Goal: Task Accomplishment & Management: Complete application form

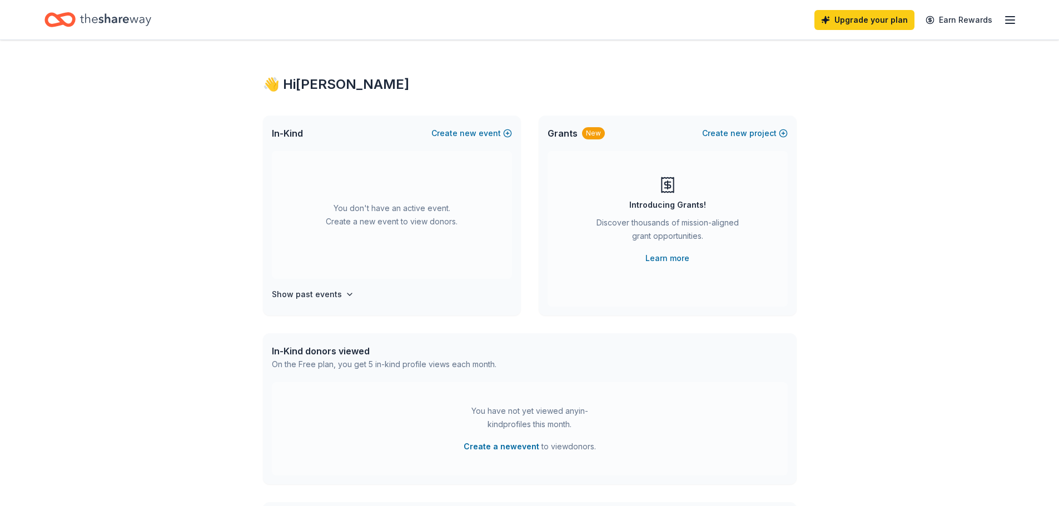
click at [1004, 18] on icon "button" at bounding box center [1009, 19] width 13 height 13
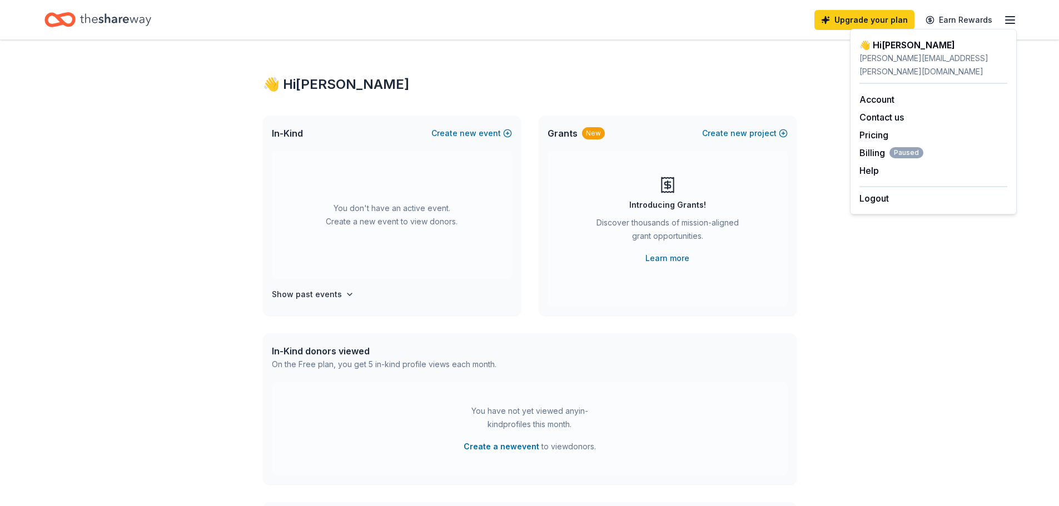
click at [105, 21] on icon "Home" at bounding box center [115, 19] width 71 height 12
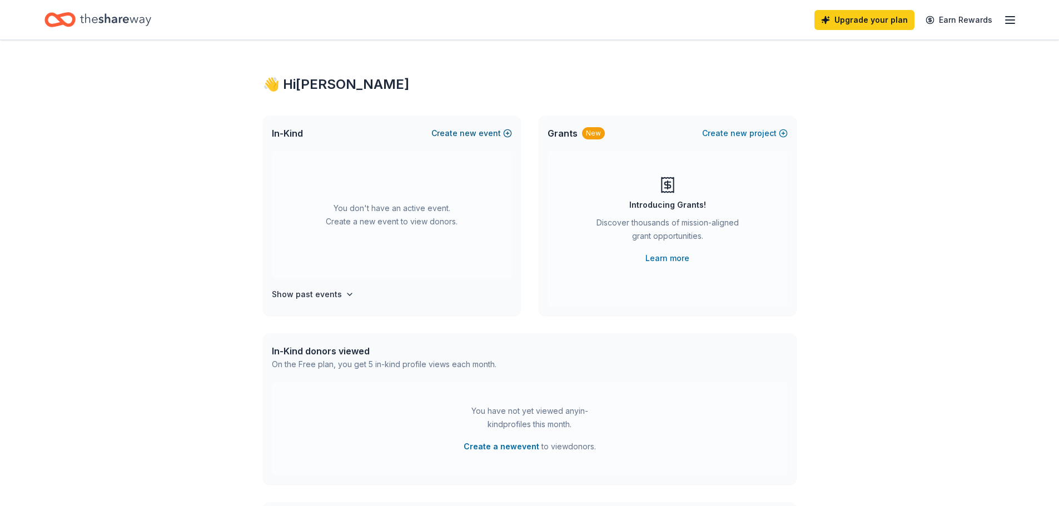
click at [483, 136] on button "Create new event" at bounding box center [471, 133] width 81 height 13
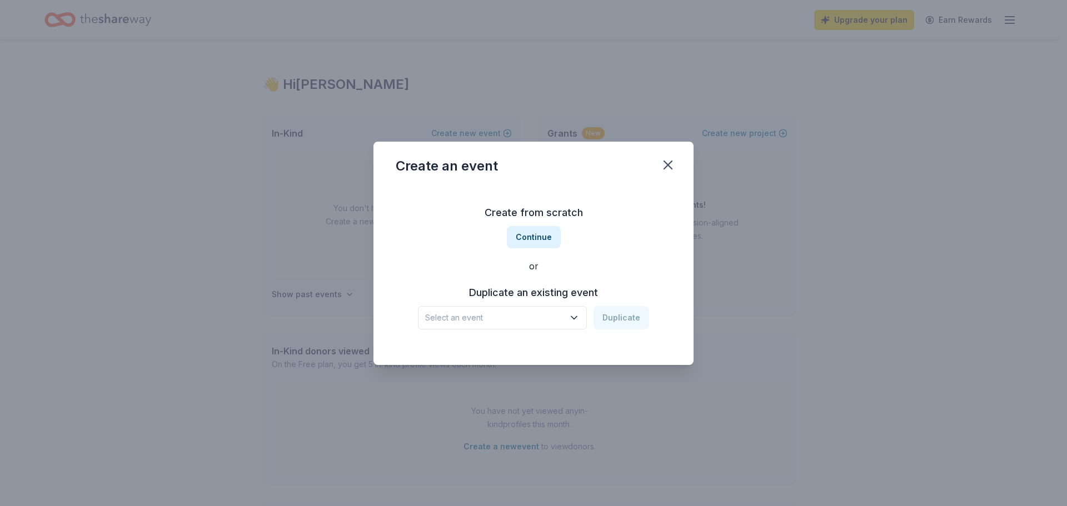
click at [520, 321] on span "Select an event" at bounding box center [494, 317] width 139 height 13
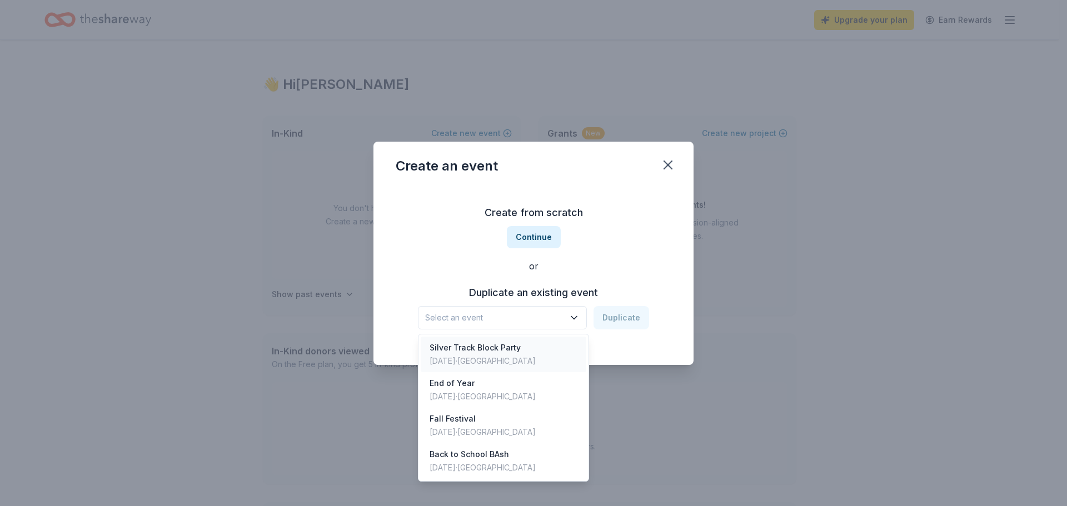
click at [515, 355] on div "[DATE] · [GEOGRAPHIC_DATA]" at bounding box center [483, 361] width 106 height 13
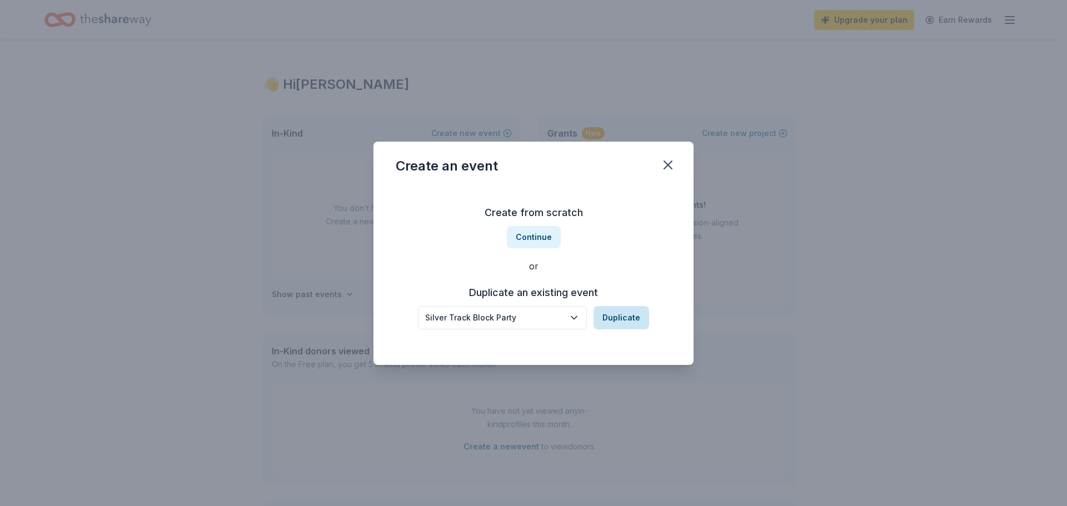
click at [612, 316] on button "Duplicate" at bounding box center [621, 317] width 56 height 23
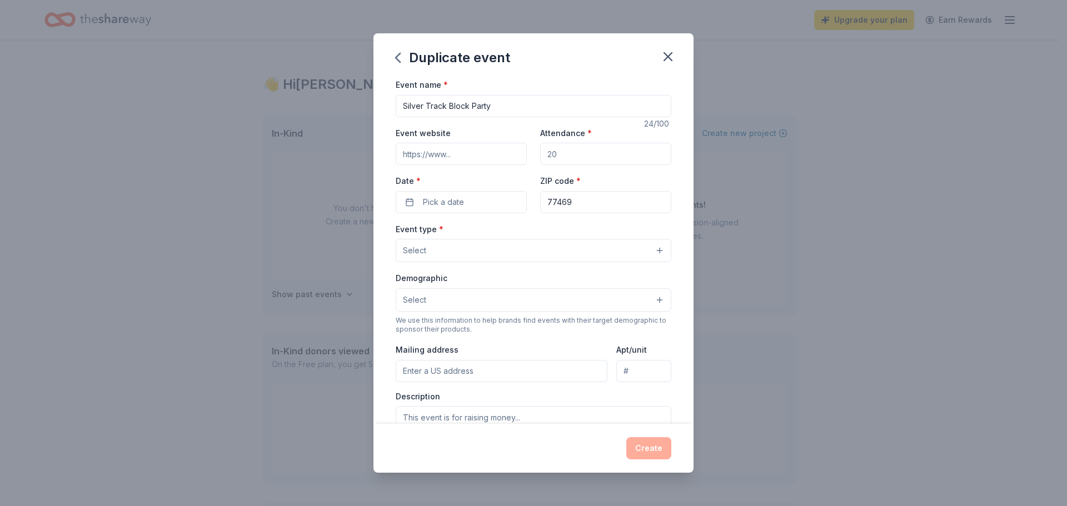
click at [467, 149] on input "Event website" at bounding box center [461, 154] width 131 height 22
click at [575, 148] on input "Attendance *" at bounding box center [605, 154] width 131 height 22
drag, startPoint x: 575, startPoint y: 152, endPoint x: 543, endPoint y: 154, distance: 32.3
click at [543, 154] on input "Attendance *" at bounding box center [605, 154] width 131 height 22
type input "300"
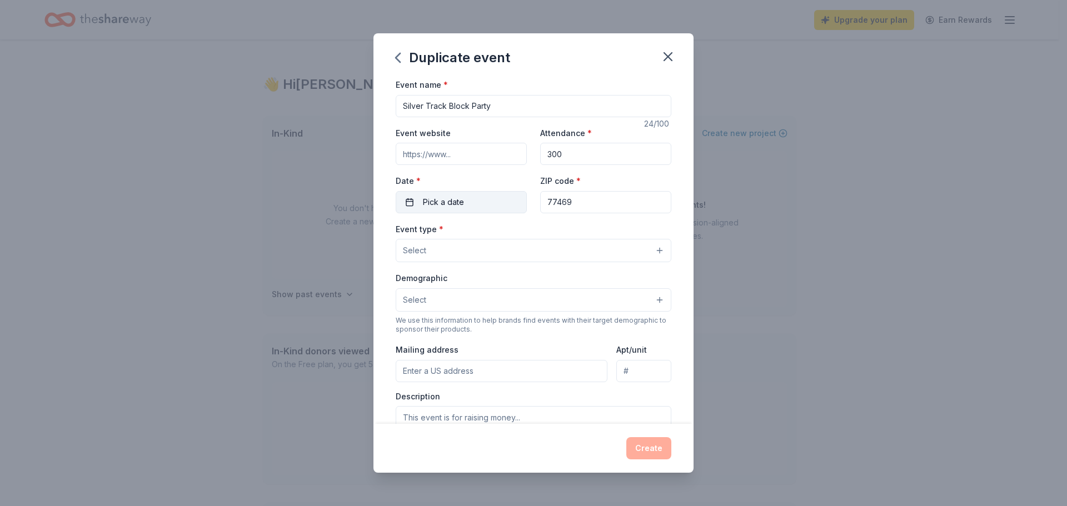
click at [474, 195] on button "Pick a date" at bounding box center [461, 202] width 131 height 22
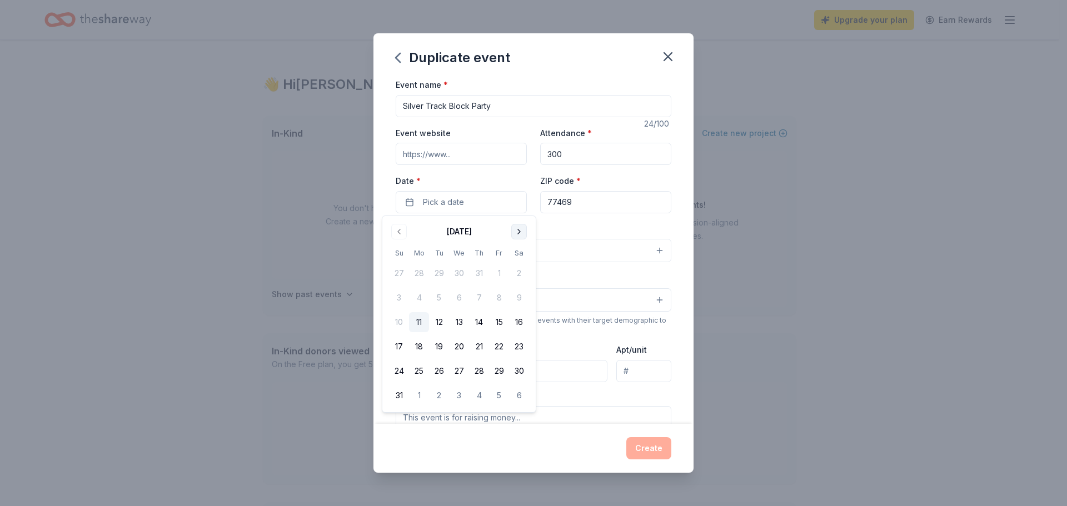
click at [520, 229] on button "Go to next month" at bounding box center [519, 232] width 16 height 16
click at [495, 348] on button "24" at bounding box center [499, 347] width 20 height 20
click at [600, 179] on div "ZIP code * 77469" at bounding box center [605, 193] width 131 height 39
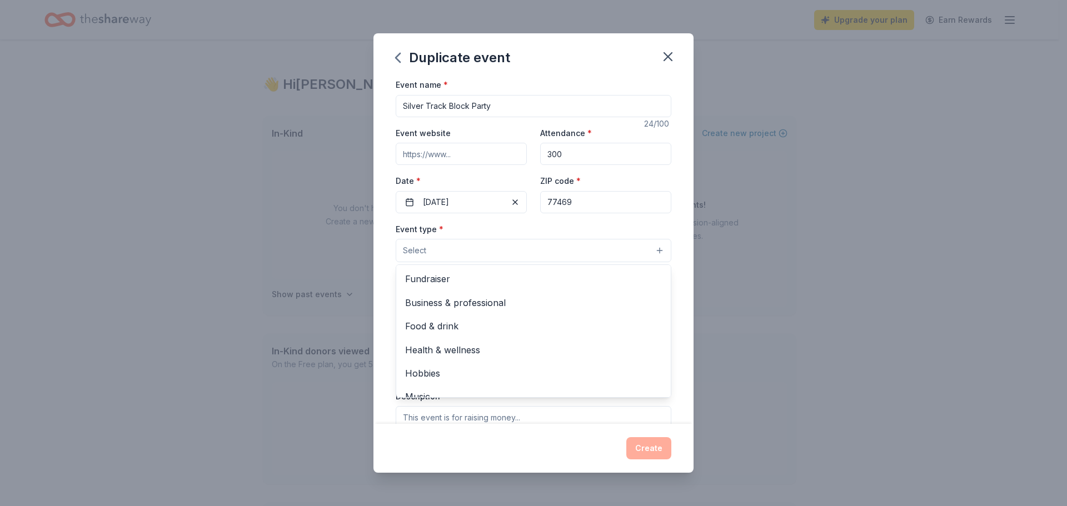
click at [460, 253] on button "Select" at bounding box center [534, 250] width 276 height 23
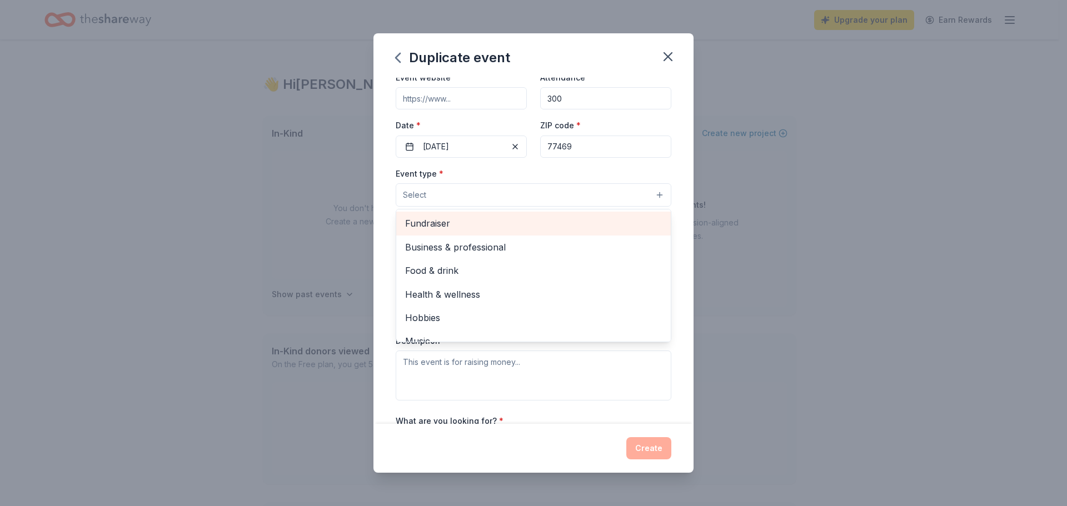
click at [490, 224] on span "Fundraiser" at bounding box center [533, 223] width 257 height 14
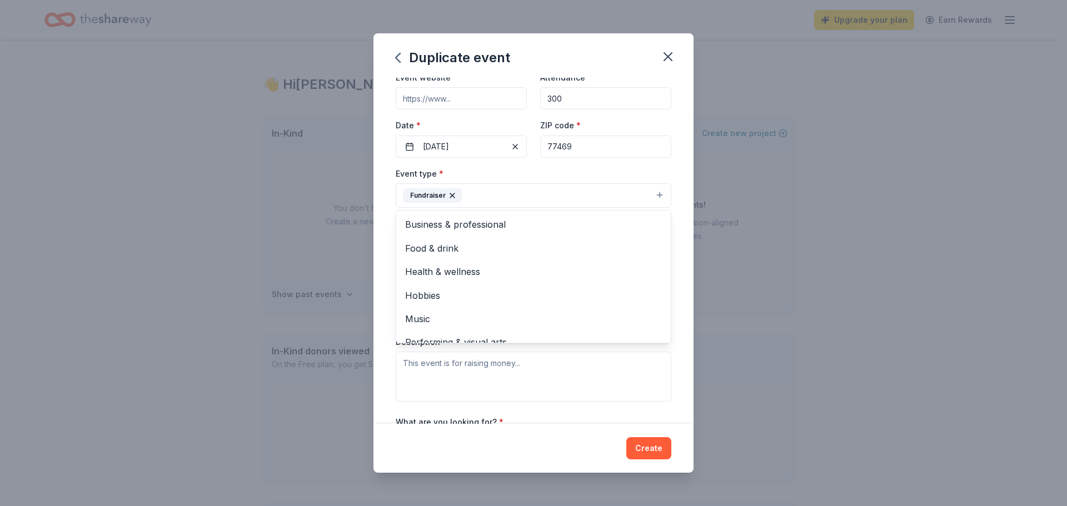
click at [506, 196] on button "Fundraiser" at bounding box center [534, 195] width 276 height 24
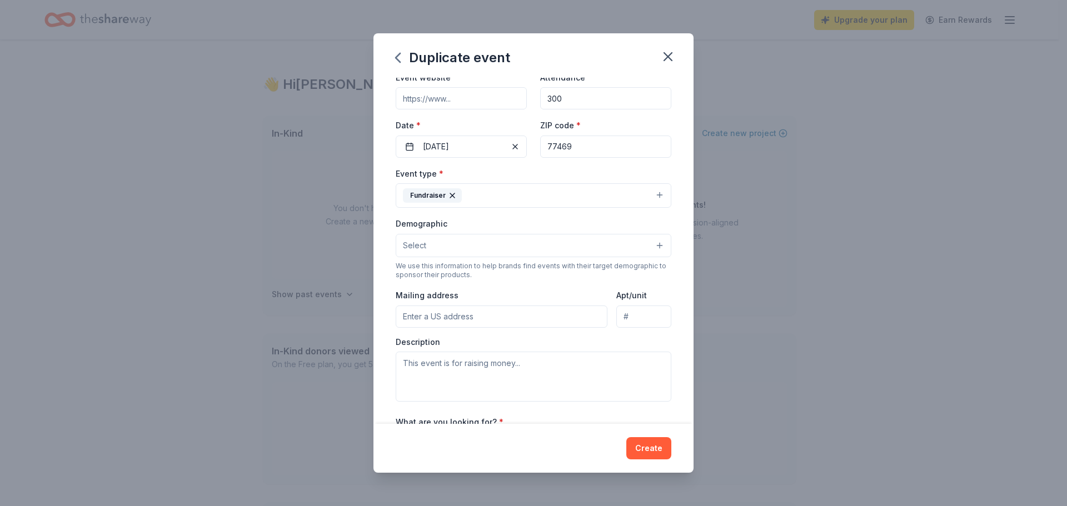
click at [480, 245] on button "Select" at bounding box center [534, 245] width 276 height 23
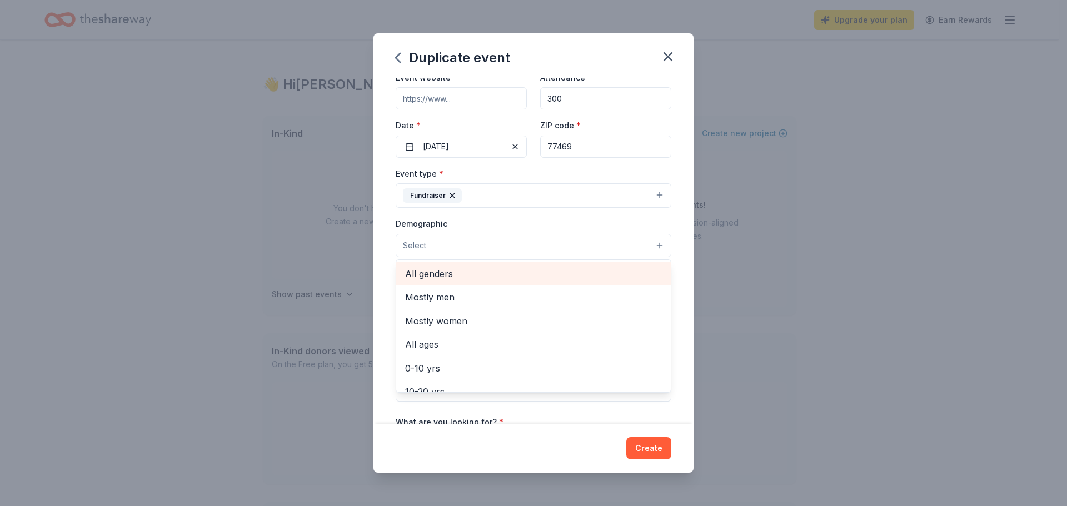
click at [477, 283] on div "All genders" at bounding box center [533, 273] width 275 height 23
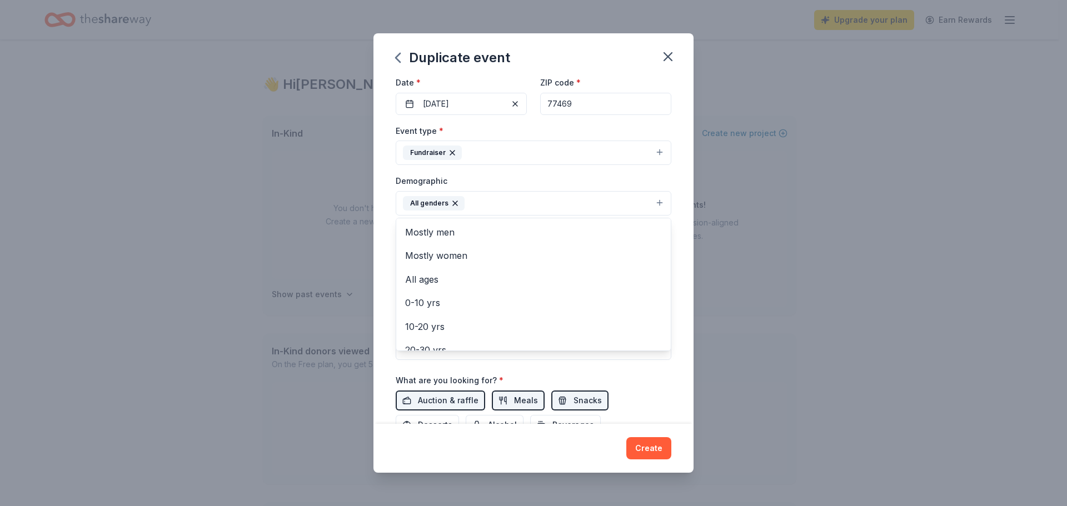
scroll to position [167, 0]
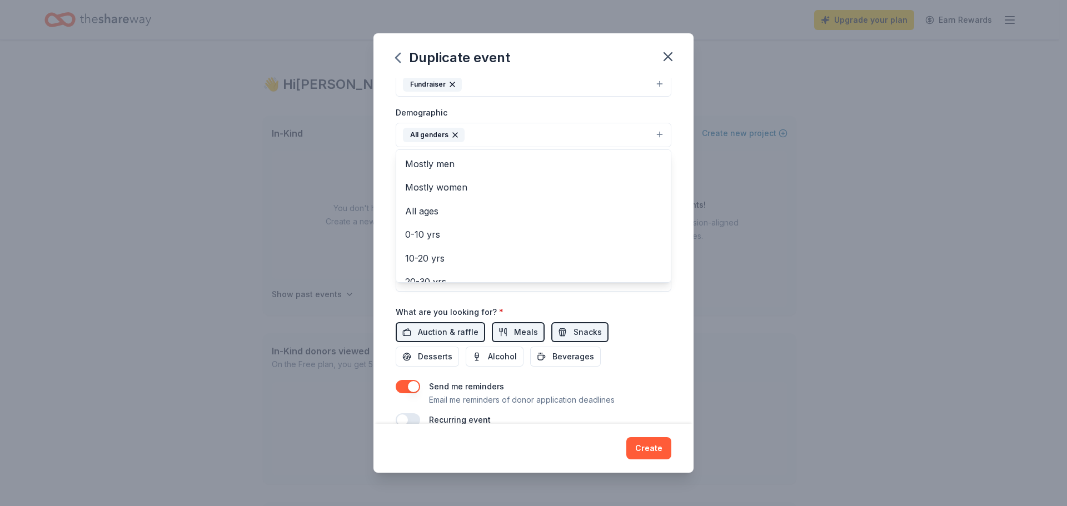
click at [611, 331] on div "Event name * Silver Track Block Party 24 /100 Event website Attendance * 300 Da…" at bounding box center [534, 169] width 276 height 516
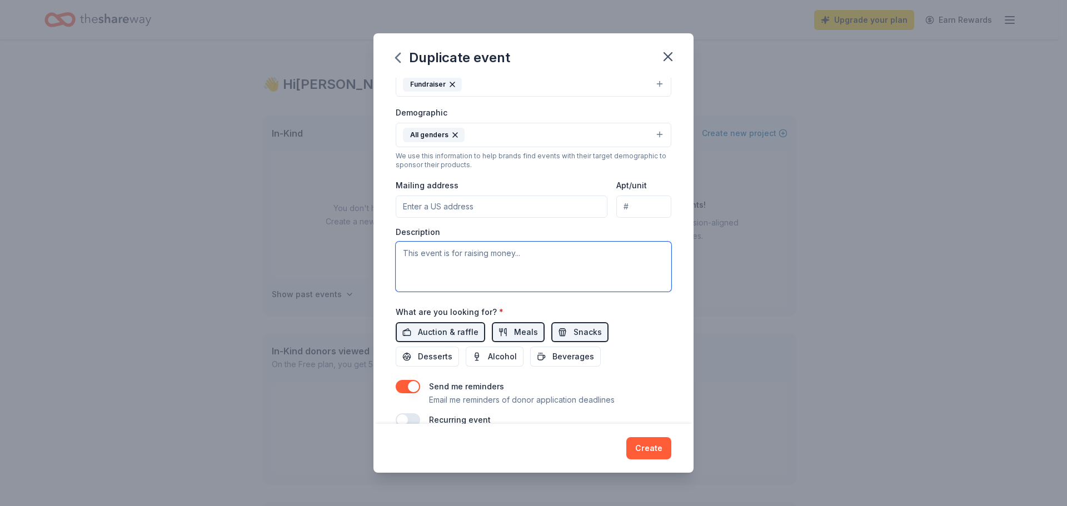
click at [510, 261] on textarea at bounding box center [534, 267] width 276 height 50
click at [503, 212] on input "Mailing address" at bounding box center [502, 207] width 212 height 22
type input "605 Mabel Street"
click at [476, 256] on textarea at bounding box center [534, 267] width 276 height 50
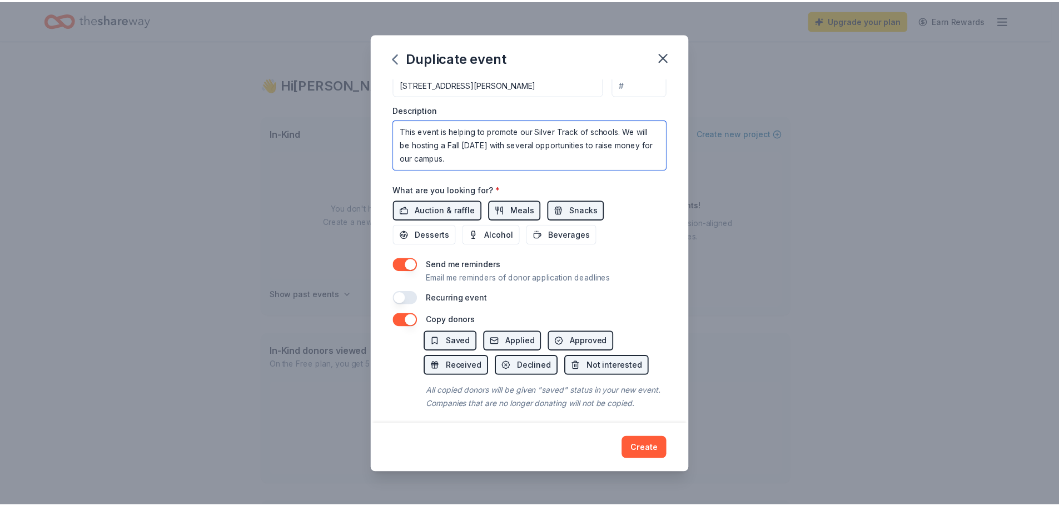
scroll to position [310, 0]
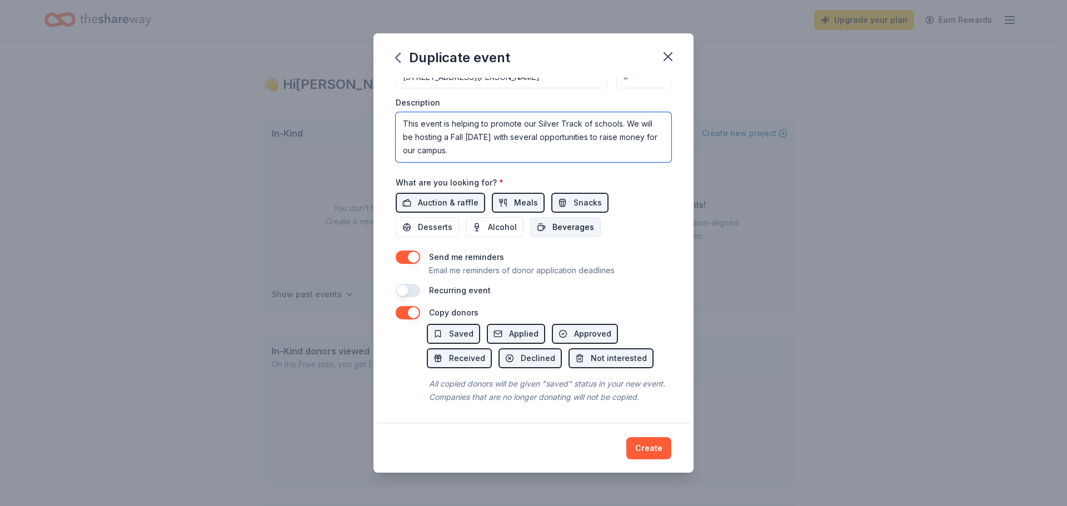
type textarea "This event is helping to promote our Silver Track of schools. We will be hostin…"
click at [581, 217] on button "Beverages" at bounding box center [565, 227] width 71 height 20
click at [650, 450] on button "Create" at bounding box center [648, 448] width 45 height 22
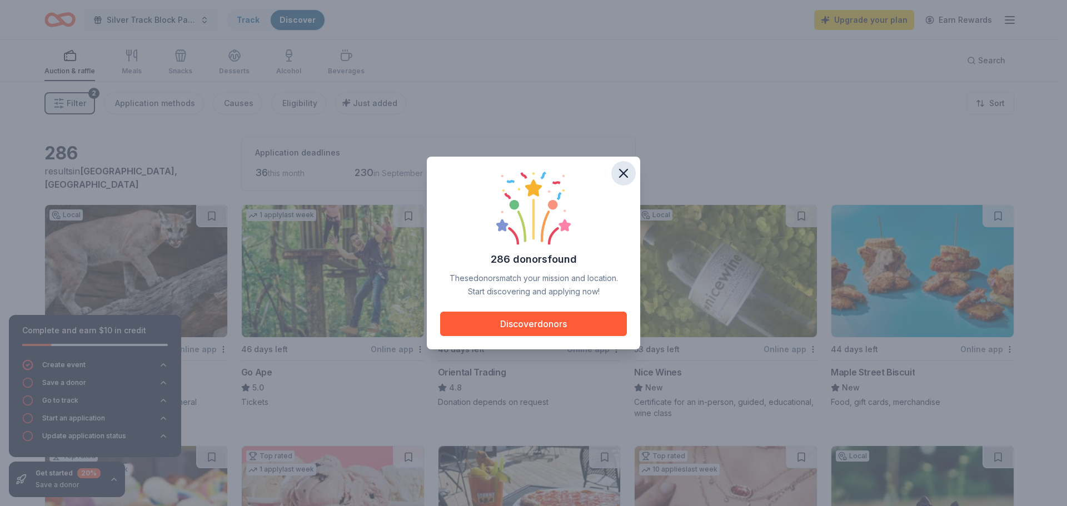
click at [622, 172] on icon "button" at bounding box center [624, 173] width 8 height 8
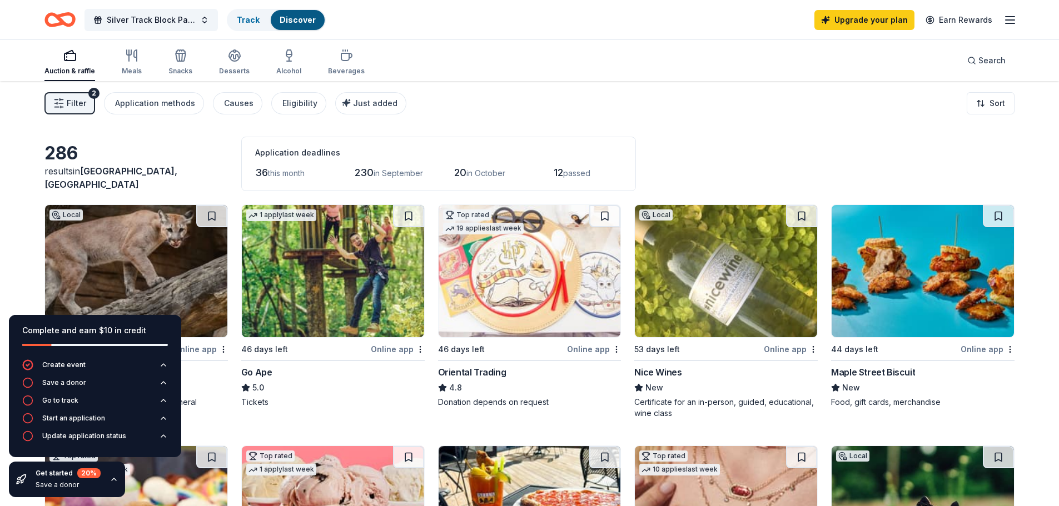
click at [331, 415] on div "1 apply last week 46 days left Online app Go Ape 5.0 Tickets" at bounding box center [332, 311] width 183 height 214
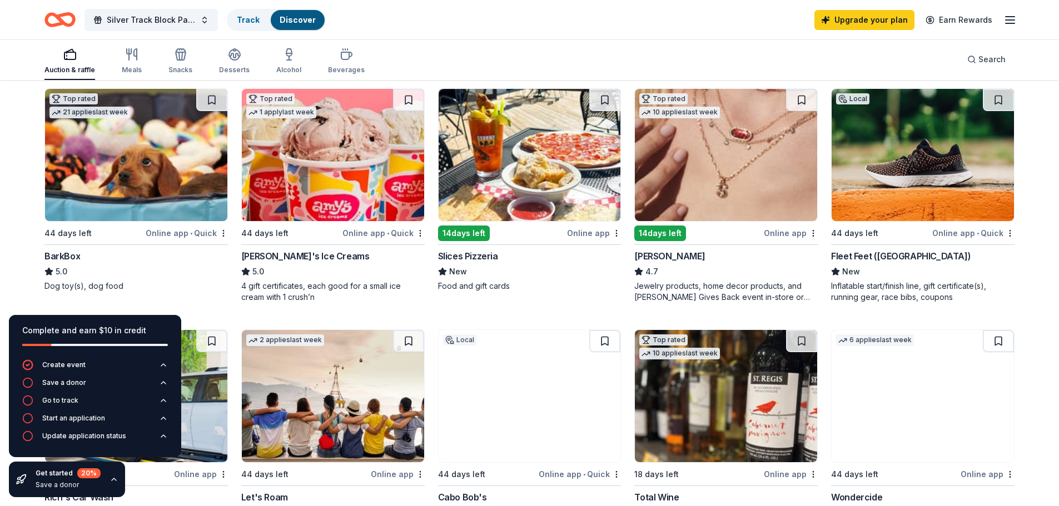
scroll to position [389, 0]
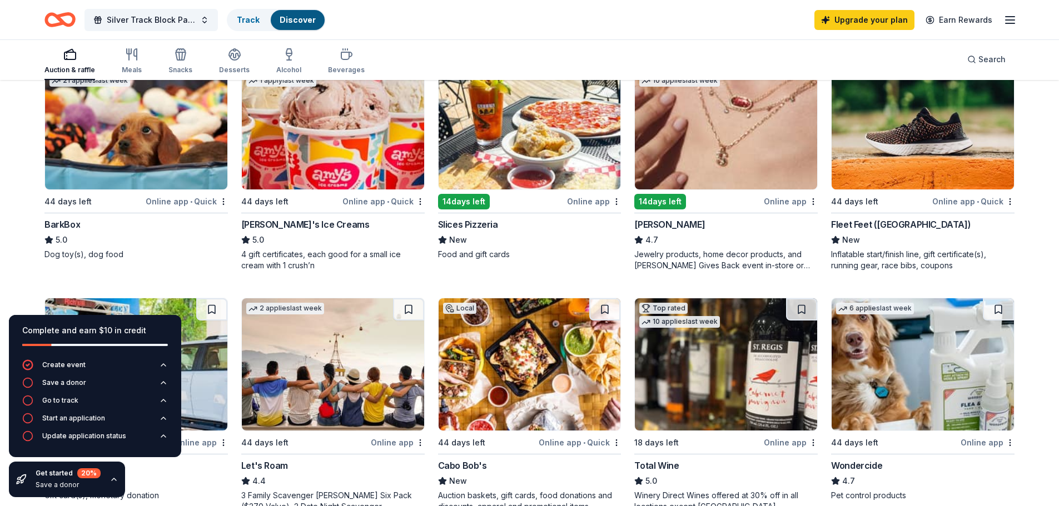
click at [322, 146] on img at bounding box center [333, 123] width 182 height 132
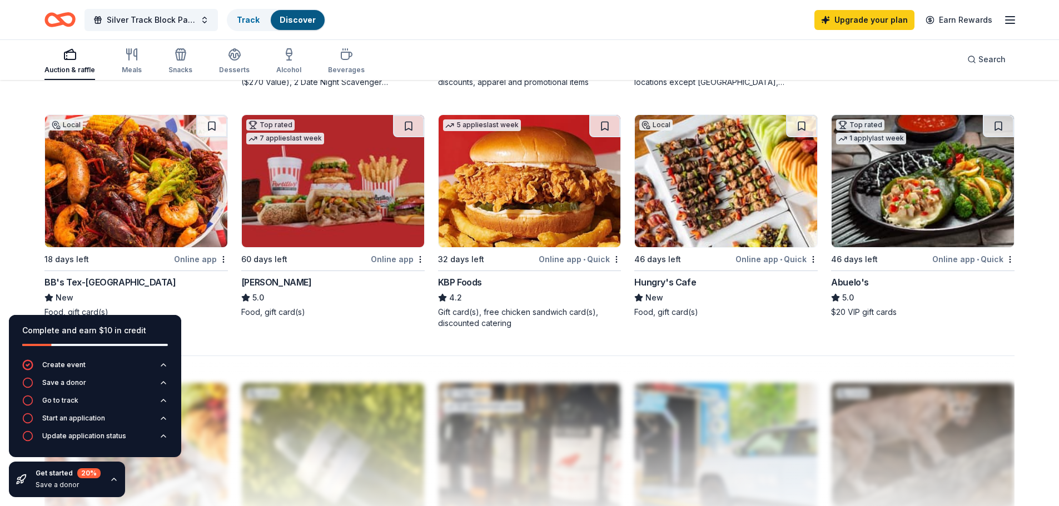
scroll to position [834, 0]
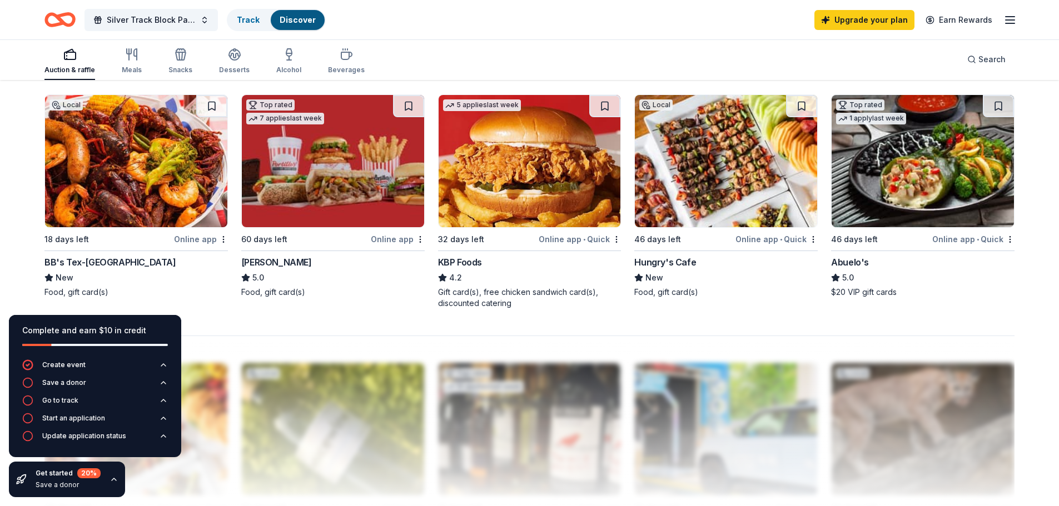
click at [345, 163] on img at bounding box center [333, 161] width 182 height 132
click at [520, 176] on img at bounding box center [529, 161] width 182 height 132
click at [929, 147] on img at bounding box center [922, 161] width 182 height 132
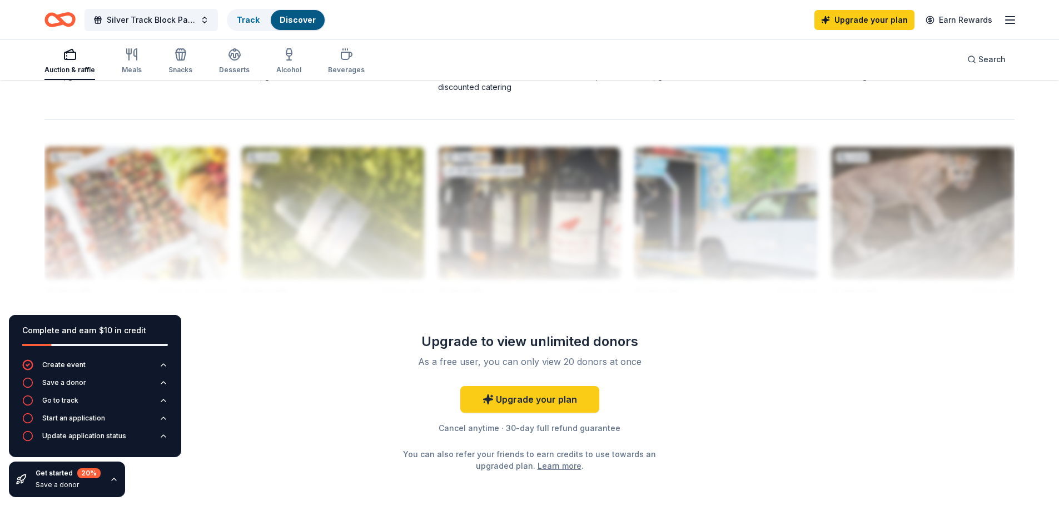
scroll to position [1056, 0]
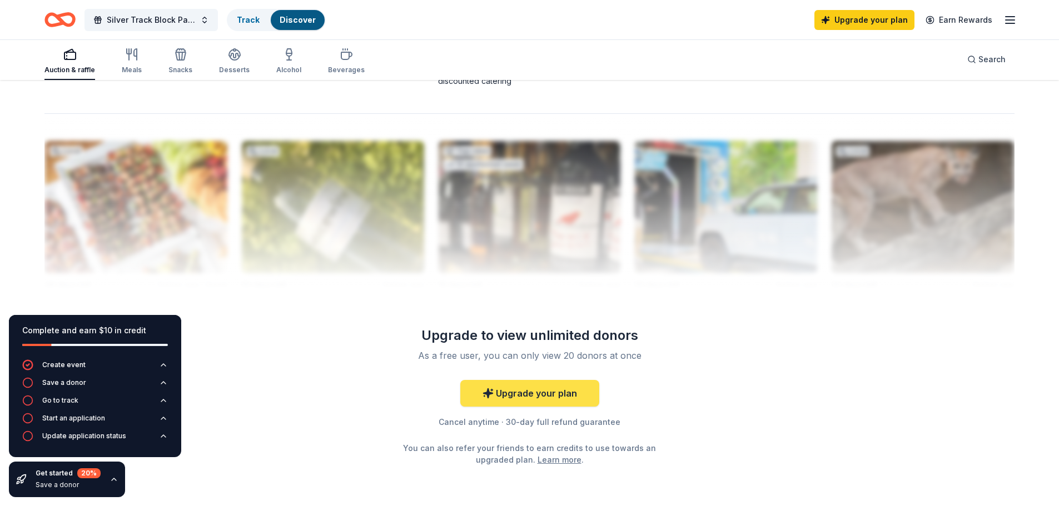
click at [550, 388] on link "Upgrade your plan" at bounding box center [529, 393] width 139 height 27
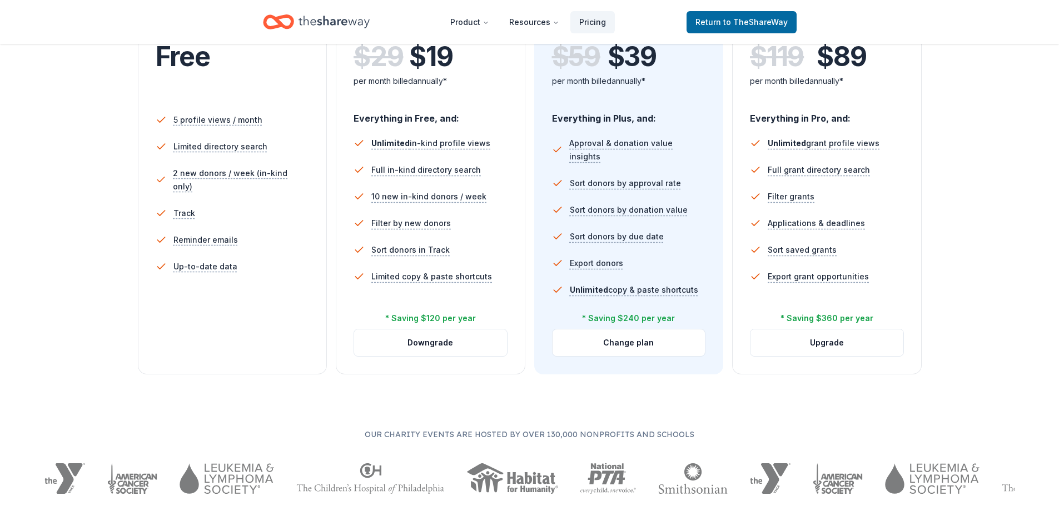
scroll to position [278, 0]
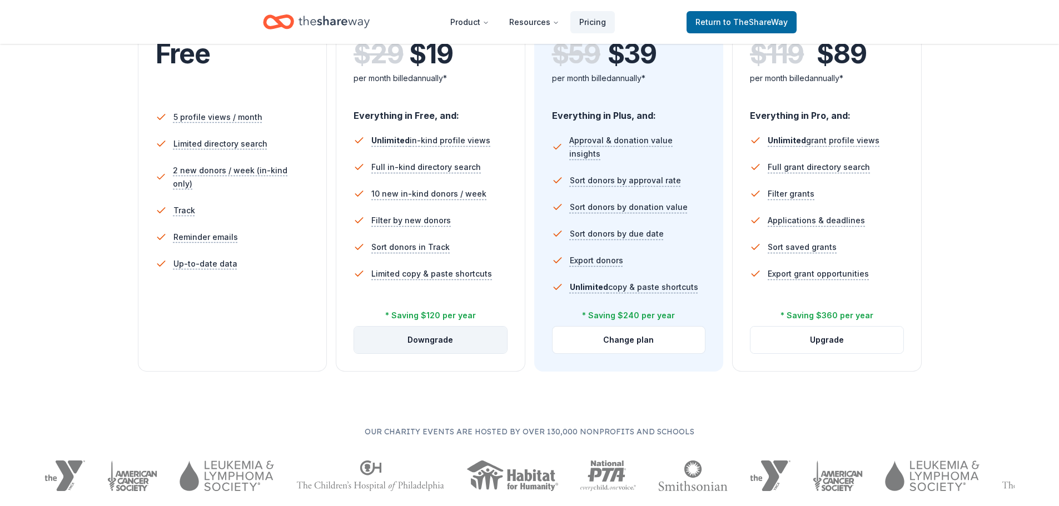
click at [457, 343] on button "Downgrade" at bounding box center [430, 340] width 153 height 27
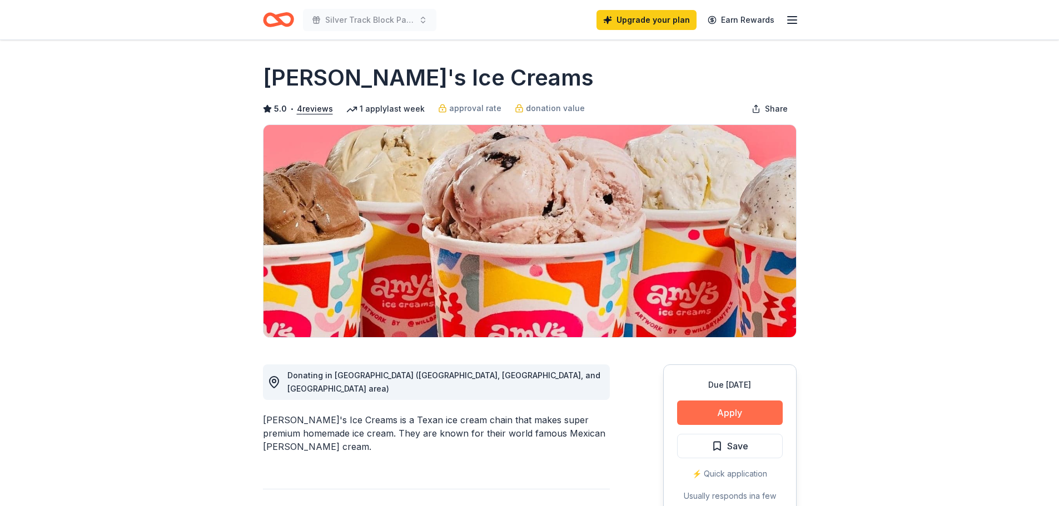
click at [756, 411] on button "Apply" at bounding box center [730, 413] width 106 height 24
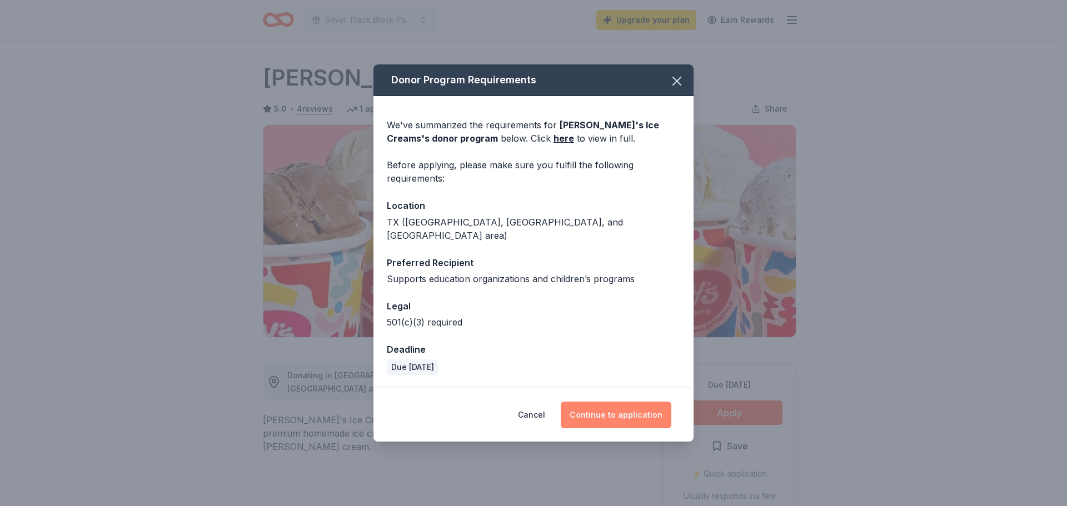
click at [625, 411] on button "Continue to application" at bounding box center [616, 415] width 111 height 27
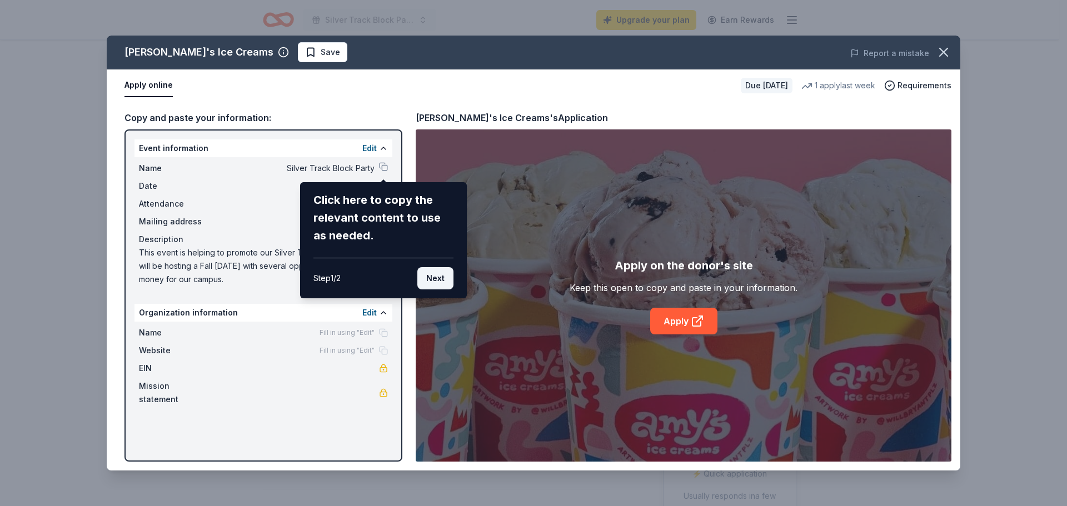
click at [443, 279] on button "Next" at bounding box center [435, 278] width 36 height 22
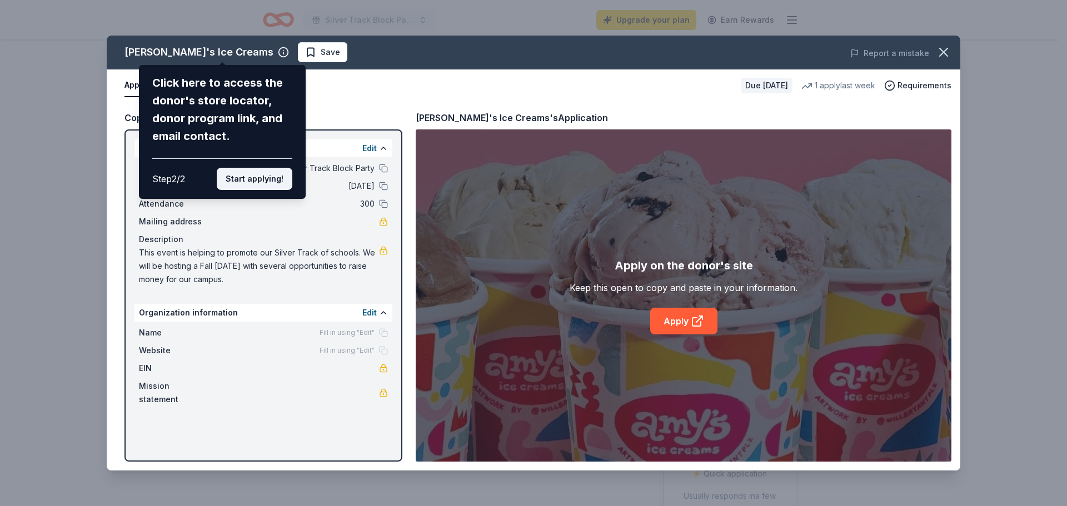
click at [270, 178] on button "Start applying!" at bounding box center [255, 179] width 76 height 22
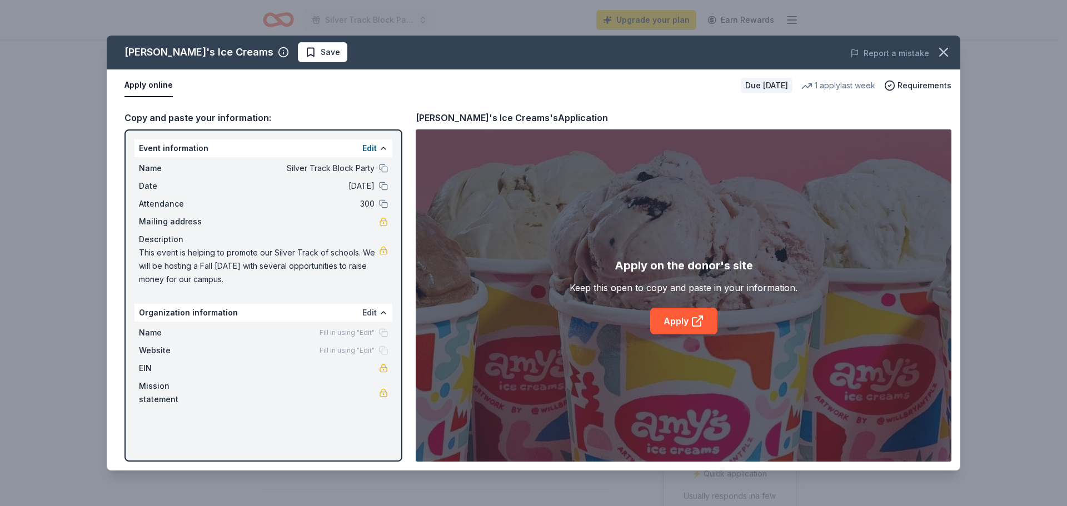
click at [365, 312] on button "Edit" at bounding box center [369, 312] width 14 height 13
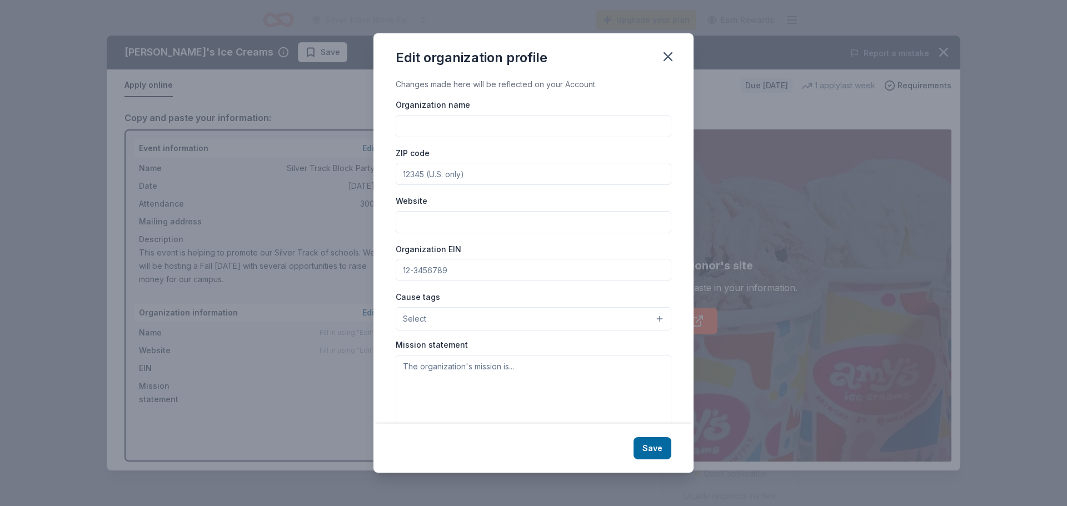
click at [502, 124] on input "Organization name" at bounding box center [534, 126] width 276 height 22
type input "Seguin Early Childhood Center"
type input "77469"
click at [492, 230] on input "Website" at bounding box center [534, 222] width 276 height 22
type input "[DOMAIN_NAME][URL]"
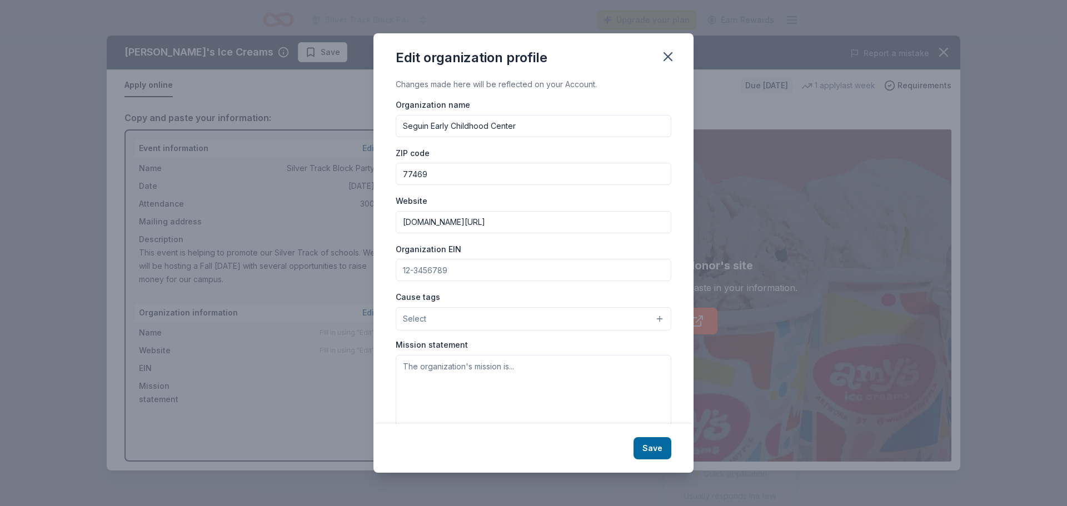
click at [489, 272] on div "Organization EIN" at bounding box center [534, 261] width 276 height 39
click at [489, 272] on input "Organization EIN" at bounding box center [534, 270] width 276 height 22
type input "74-6002106"
click at [450, 318] on button "Select" at bounding box center [534, 318] width 276 height 23
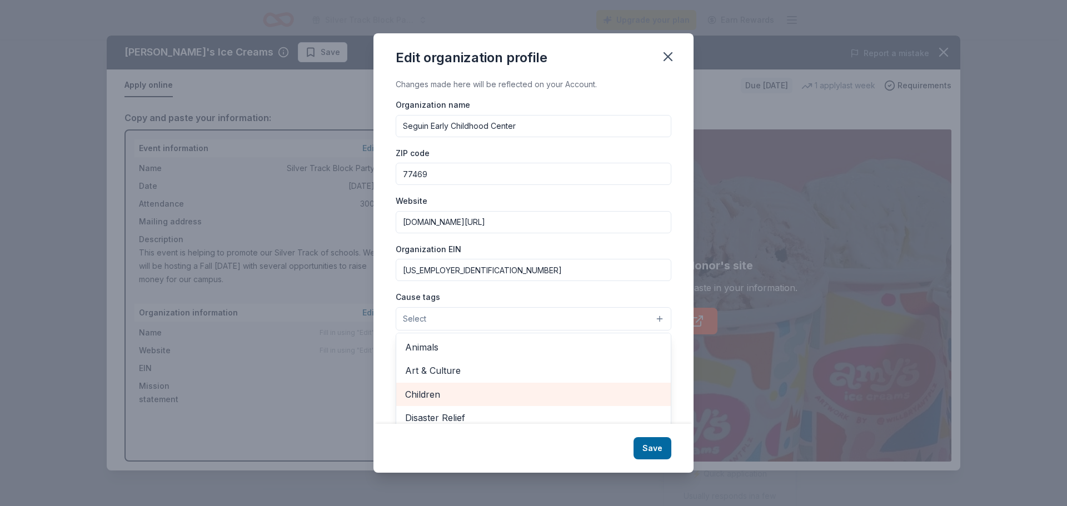
click at [470, 391] on span "Children" at bounding box center [533, 394] width 257 height 14
click at [511, 291] on div "Cause tags Children Animals Art & Culture Disaster Relief Education Environment…" at bounding box center [534, 311] width 276 height 42
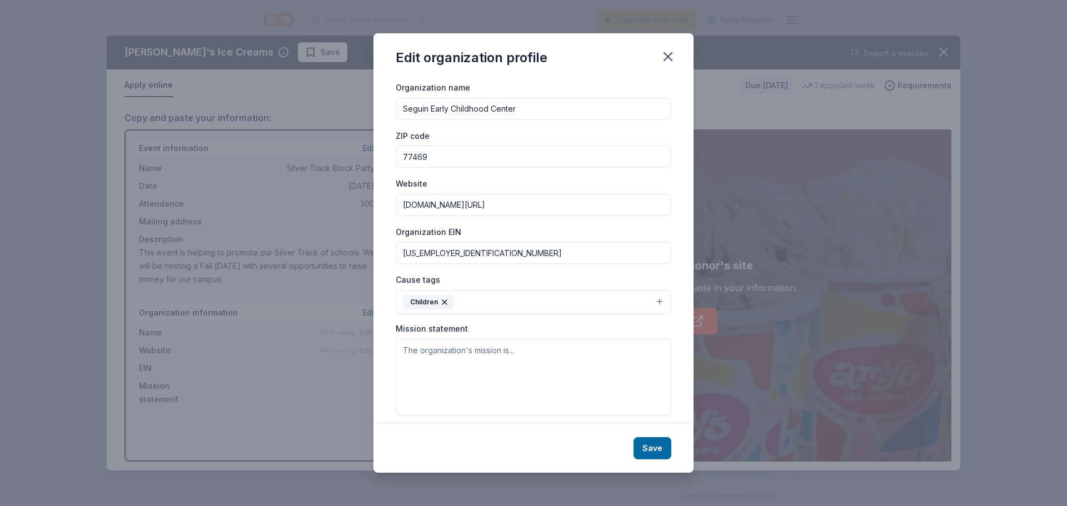
scroll to position [27, 0]
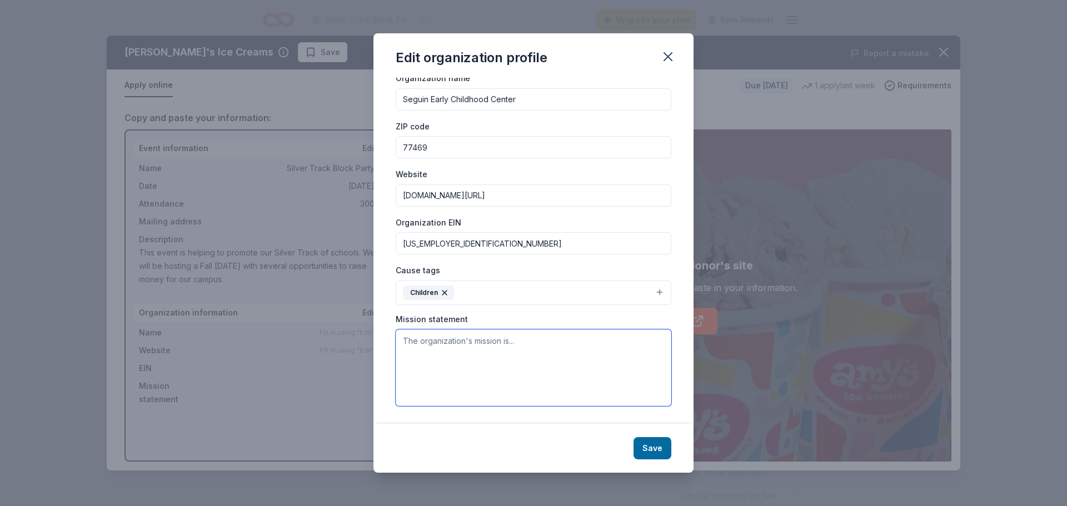
click at [452, 346] on textarea at bounding box center [534, 368] width 276 height 77
paste textarea "The Seguin Early Childhood Center will provide a high-quality pre-K education t…"
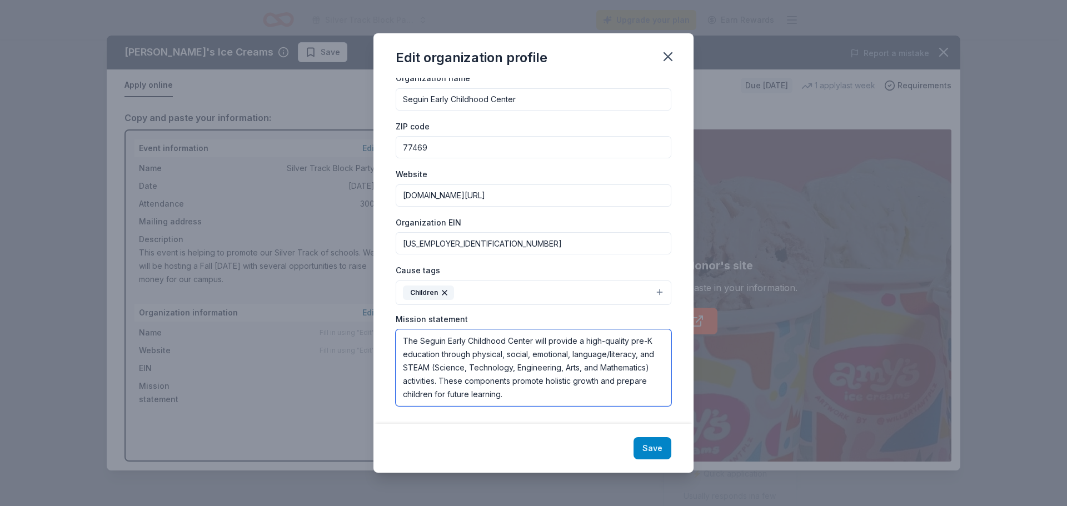
type textarea "The Seguin Early Childhood Center will provide a high-quality pre-K education t…"
click at [656, 454] on button "Save" at bounding box center [652, 448] width 38 height 22
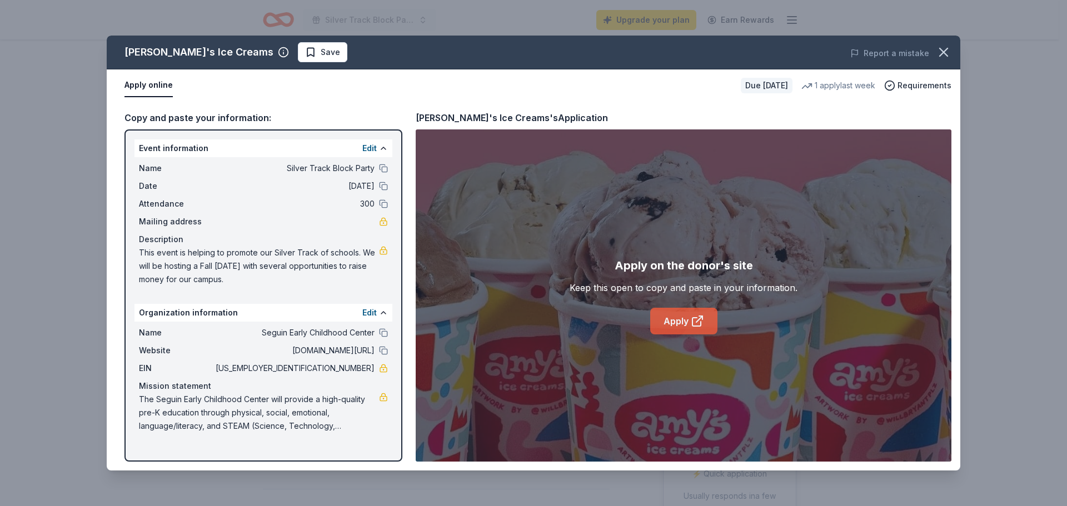
click at [679, 322] on link "Apply" at bounding box center [683, 321] width 67 height 27
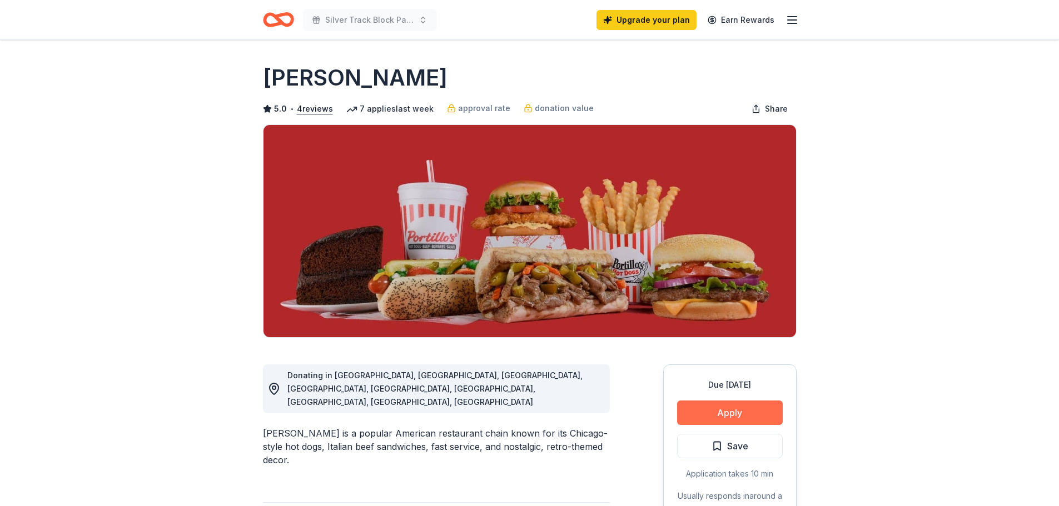
click at [724, 415] on button "Apply" at bounding box center [730, 413] width 106 height 24
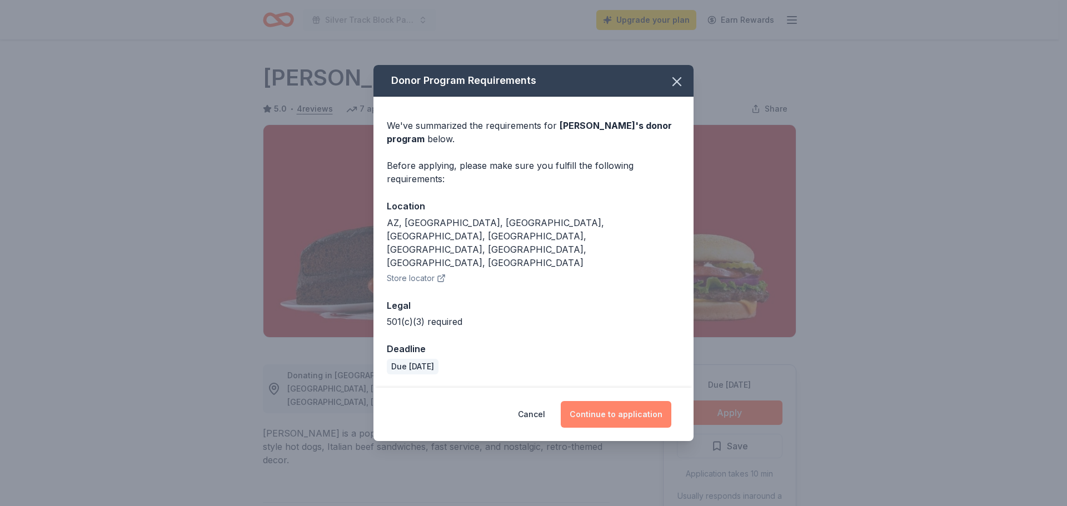
click at [628, 401] on button "Continue to application" at bounding box center [616, 414] width 111 height 27
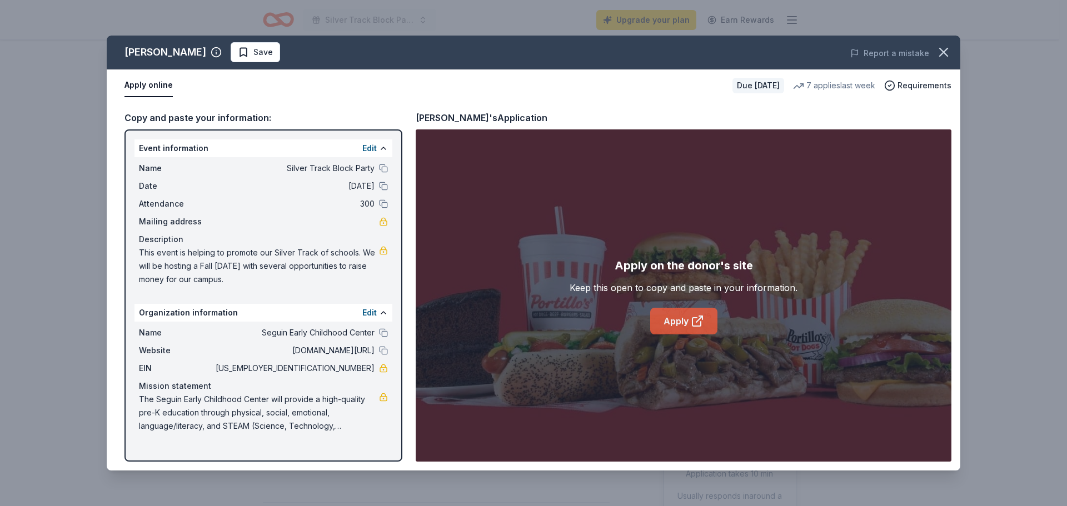
click at [676, 329] on link "Apply" at bounding box center [683, 321] width 67 height 27
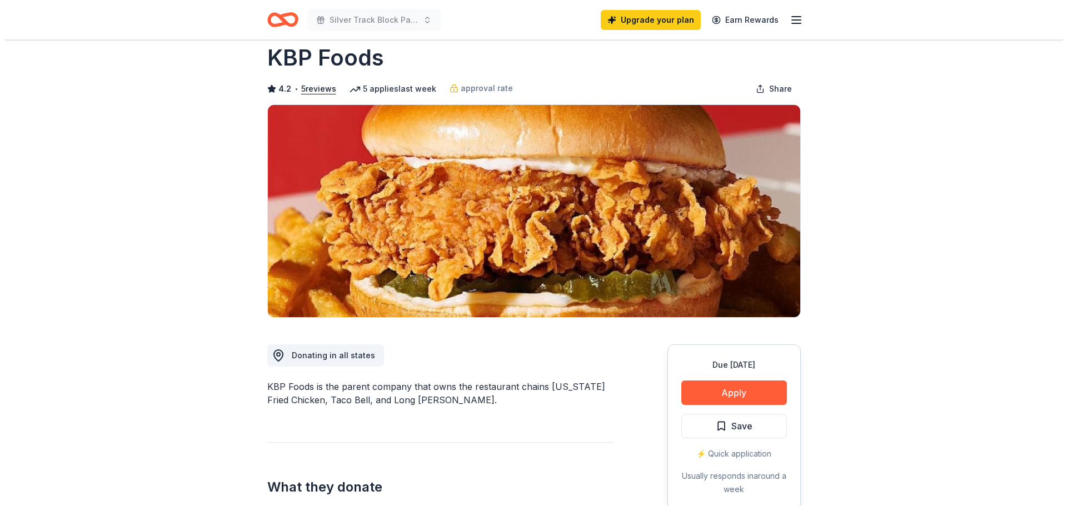
scroll to position [56, 0]
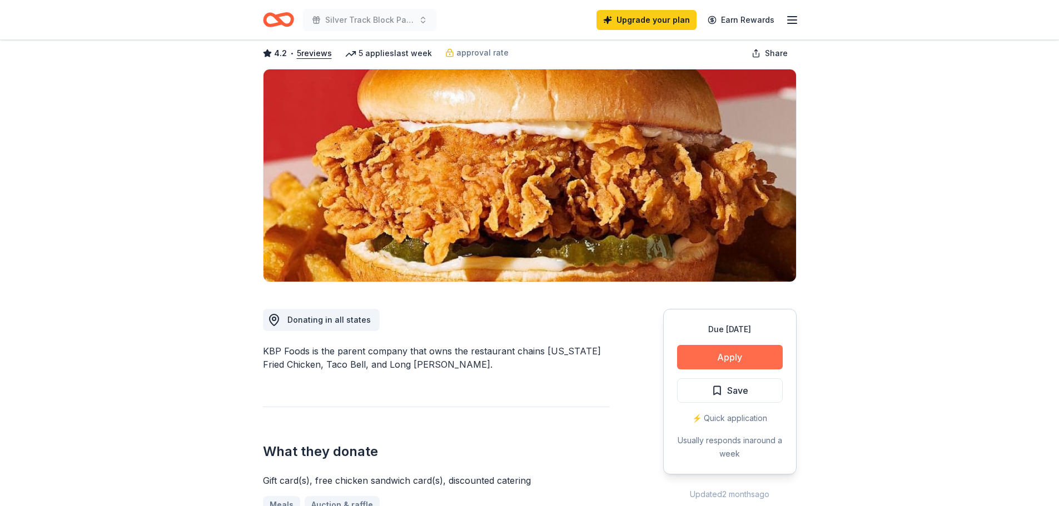
click at [752, 352] on button "Apply" at bounding box center [730, 357] width 106 height 24
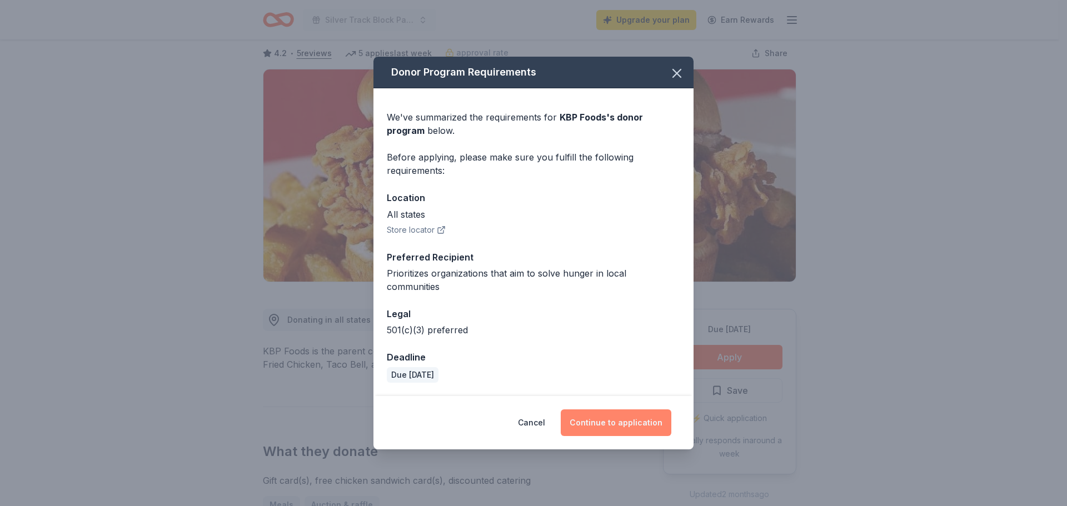
click at [651, 417] on button "Continue to application" at bounding box center [616, 423] width 111 height 27
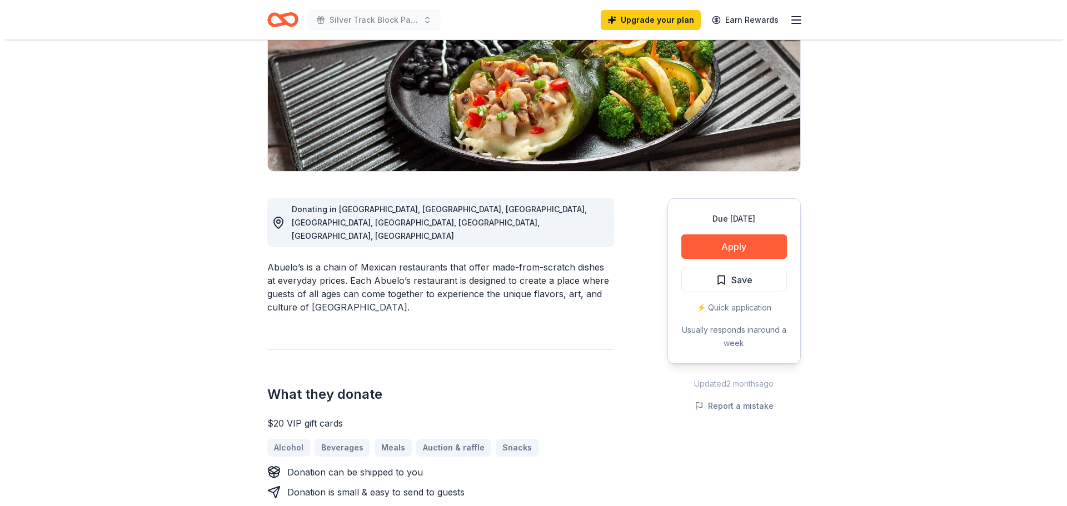
scroll to position [167, 0]
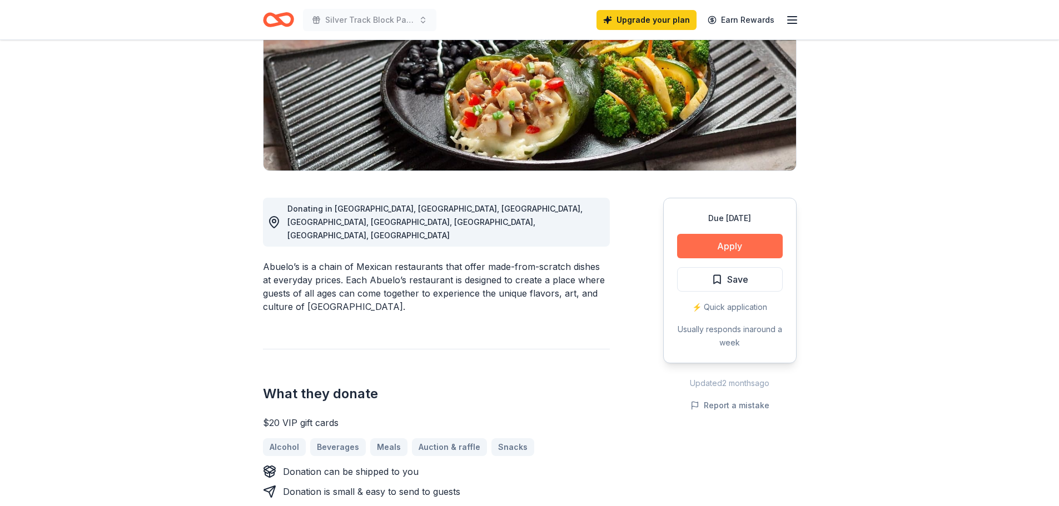
click at [749, 243] on button "Apply" at bounding box center [730, 246] width 106 height 24
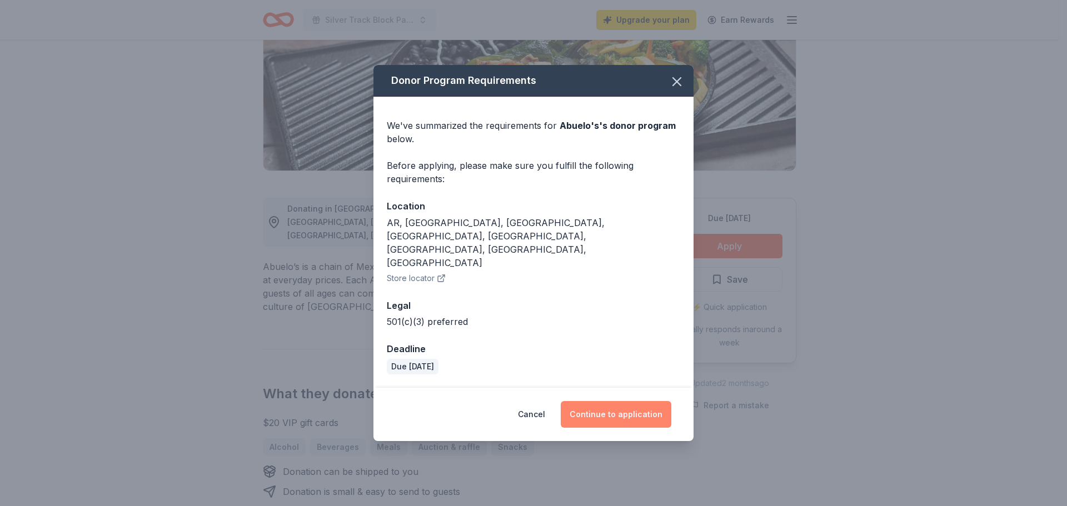
click at [593, 401] on button "Continue to application" at bounding box center [616, 414] width 111 height 27
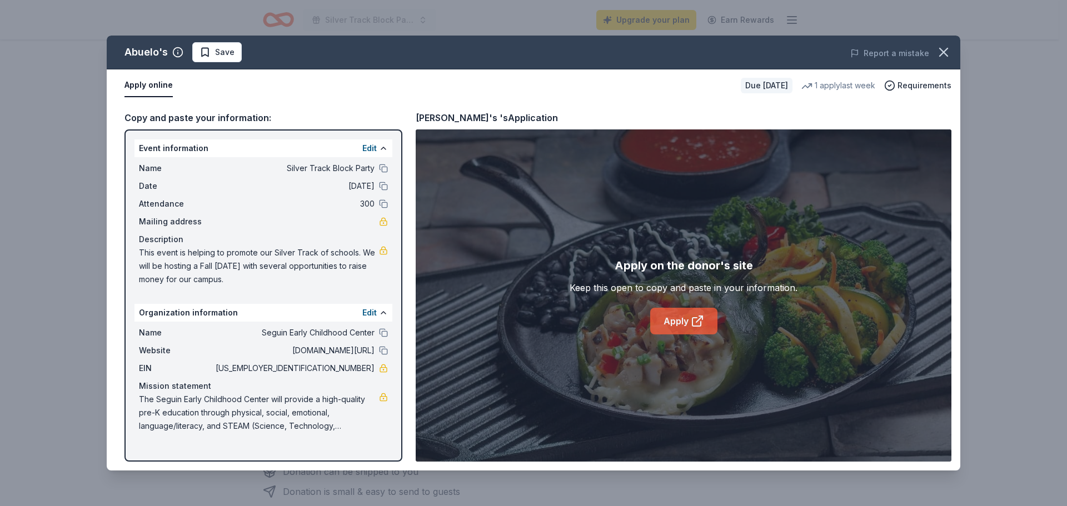
click at [670, 323] on link "Apply" at bounding box center [683, 321] width 67 height 27
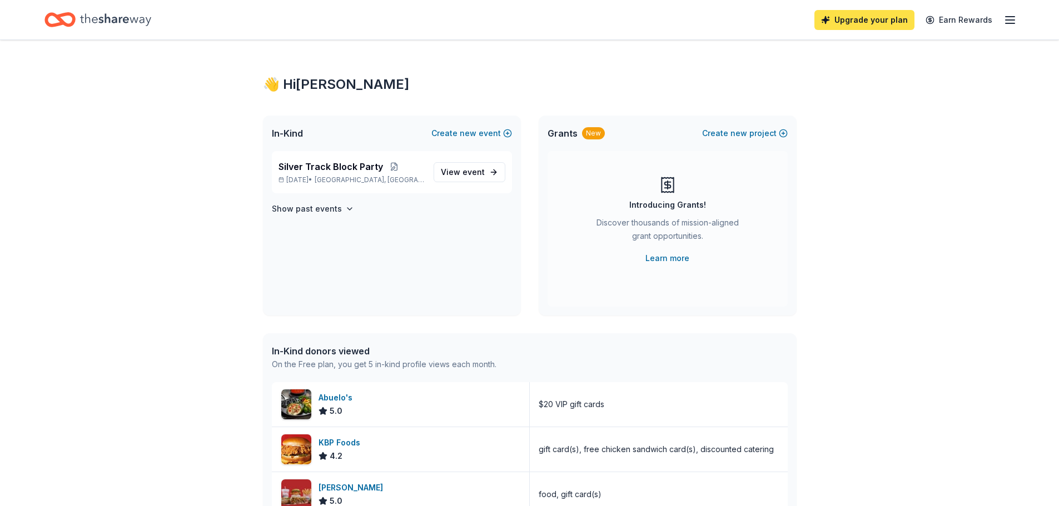
click at [872, 19] on link "Upgrade your plan" at bounding box center [864, 20] width 100 height 20
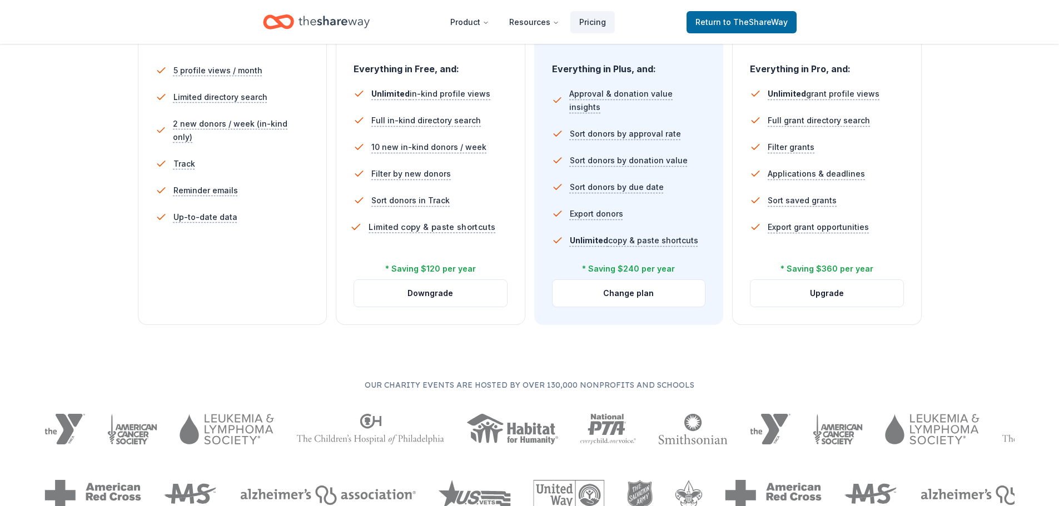
scroll to position [333, 0]
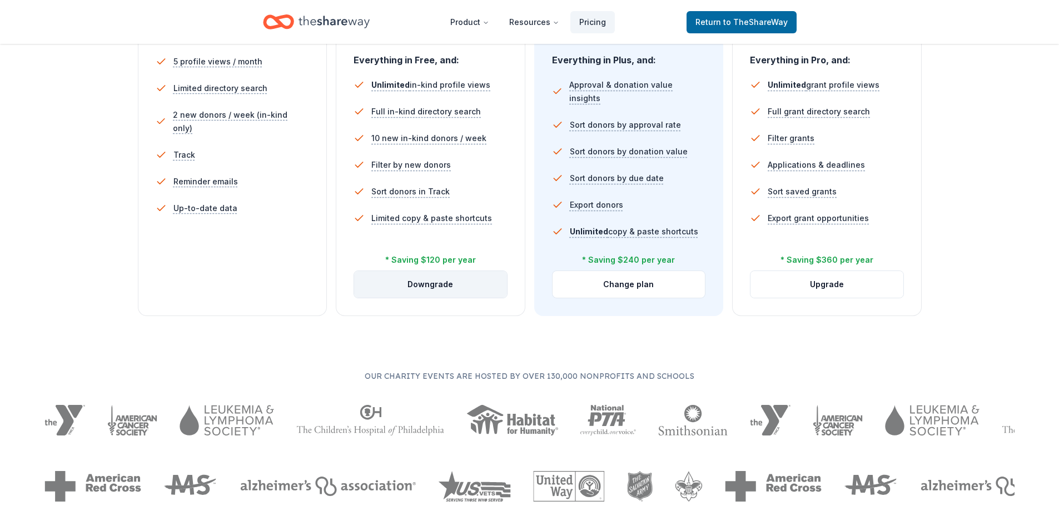
click at [437, 284] on button "Downgrade" at bounding box center [430, 284] width 153 height 27
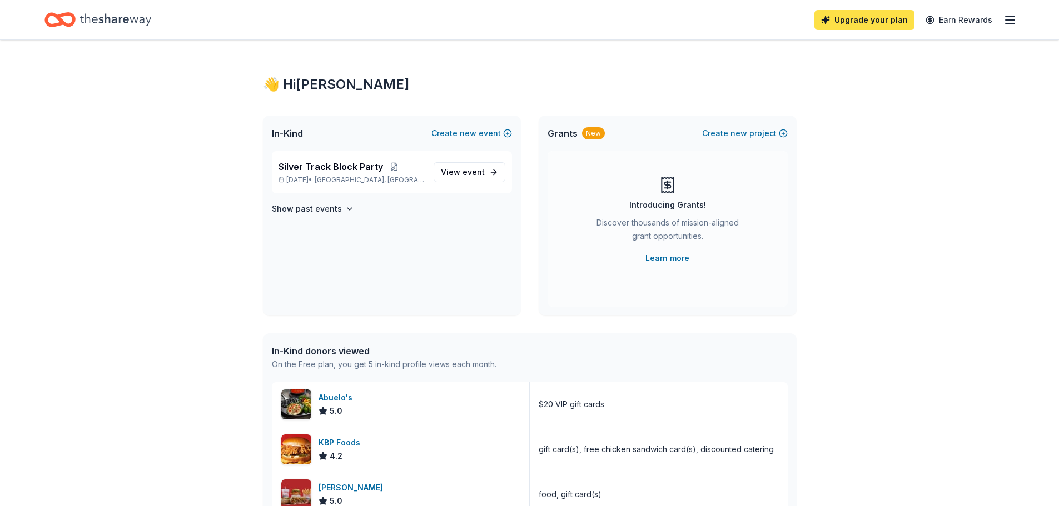
click at [872, 21] on link "Upgrade your plan" at bounding box center [864, 20] width 100 height 20
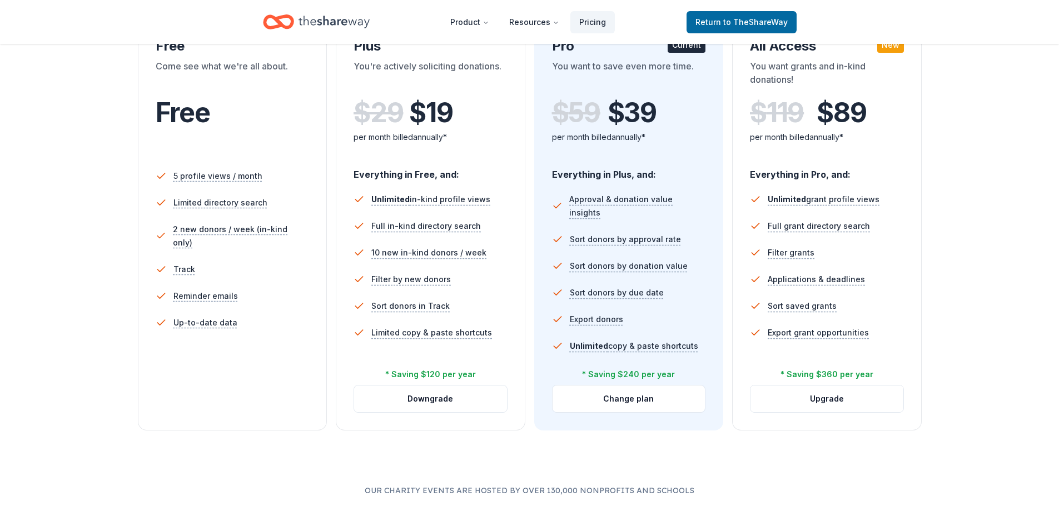
scroll to position [222, 0]
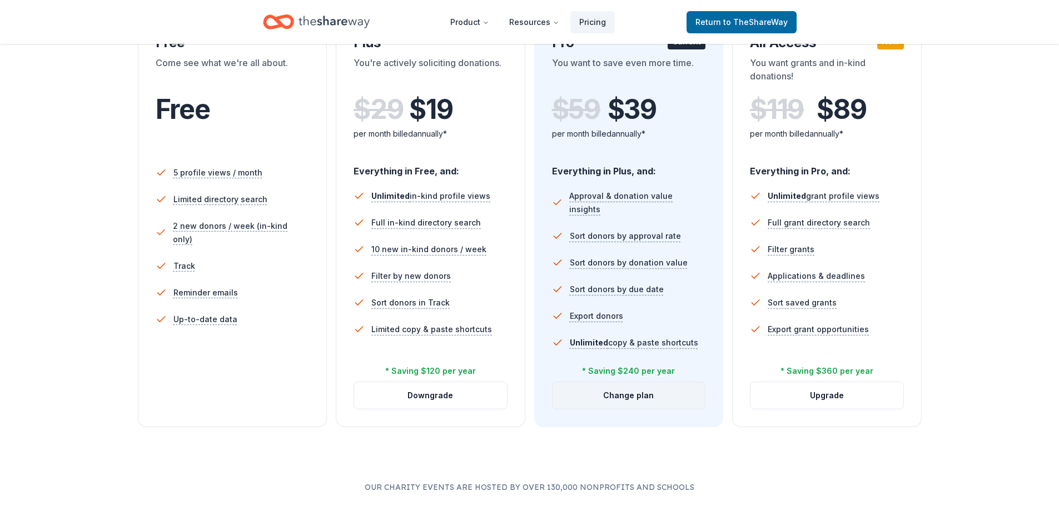
click at [618, 398] on button "Change plan" at bounding box center [628, 395] width 153 height 27
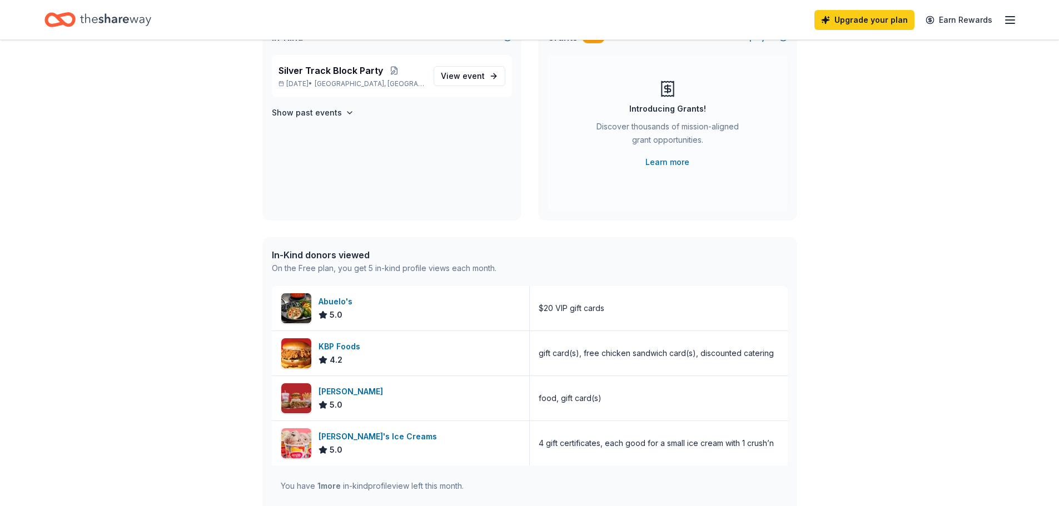
scroll to position [1, 0]
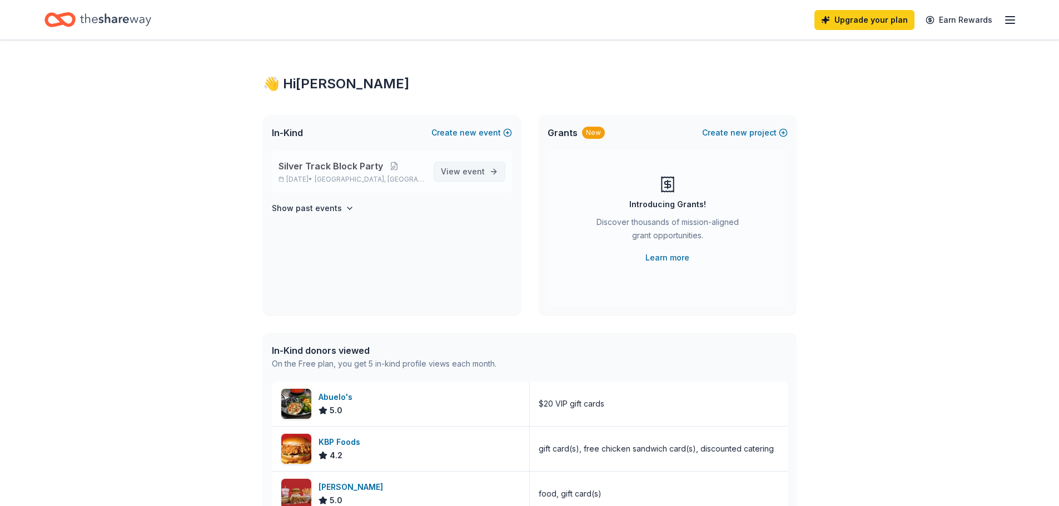
click at [474, 174] on span "event" at bounding box center [473, 171] width 22 height 9
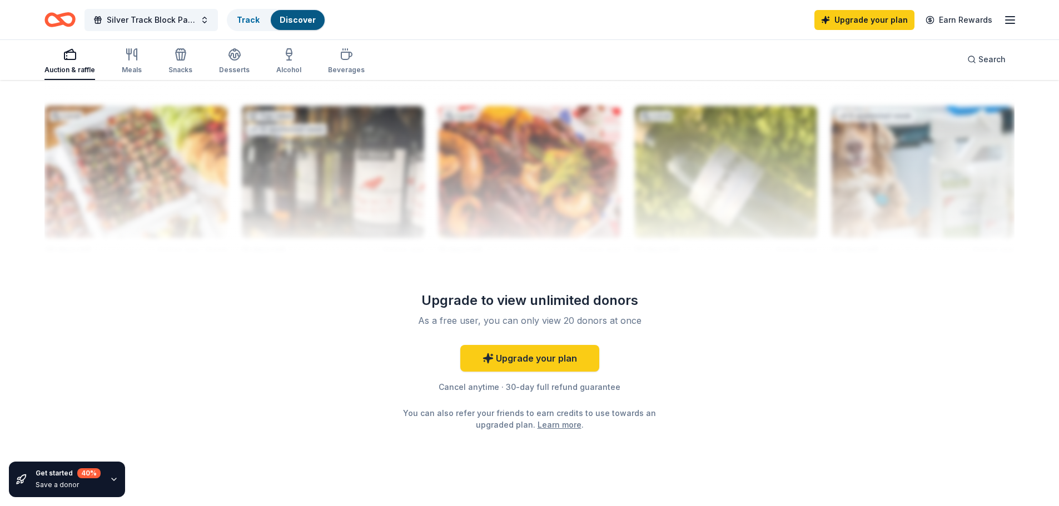
scroll to position [1109, 0]
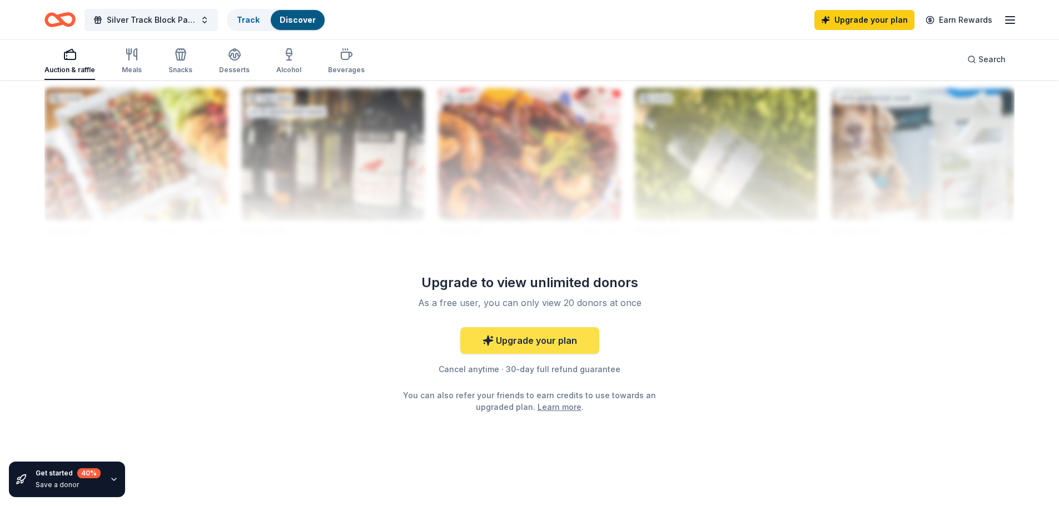
click at [578, 349] on link "Upgrade your plan" at bounding box center [529, 340] width 139 height 27
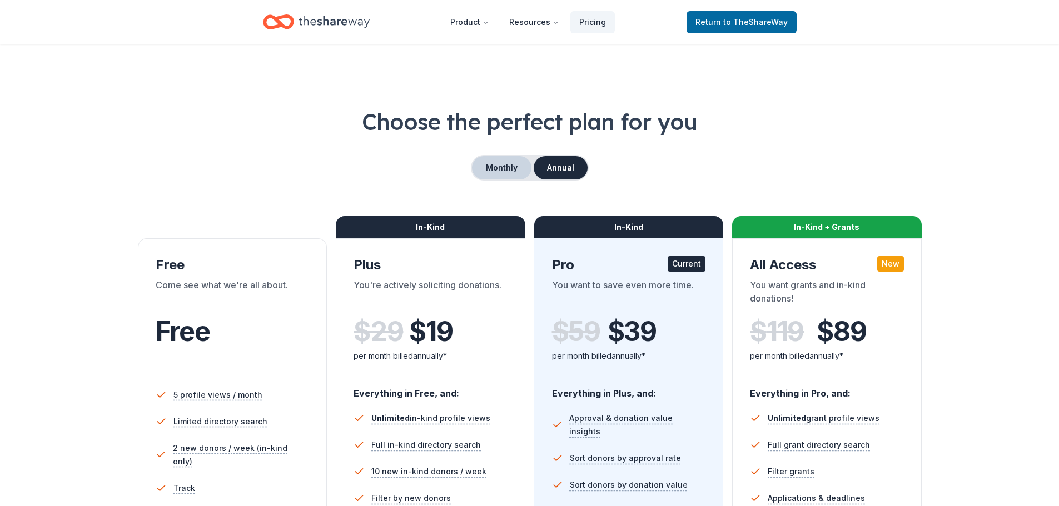
click at [494, 163] on button "Monthly" at bounding box center [501, 167] width 59 height 23
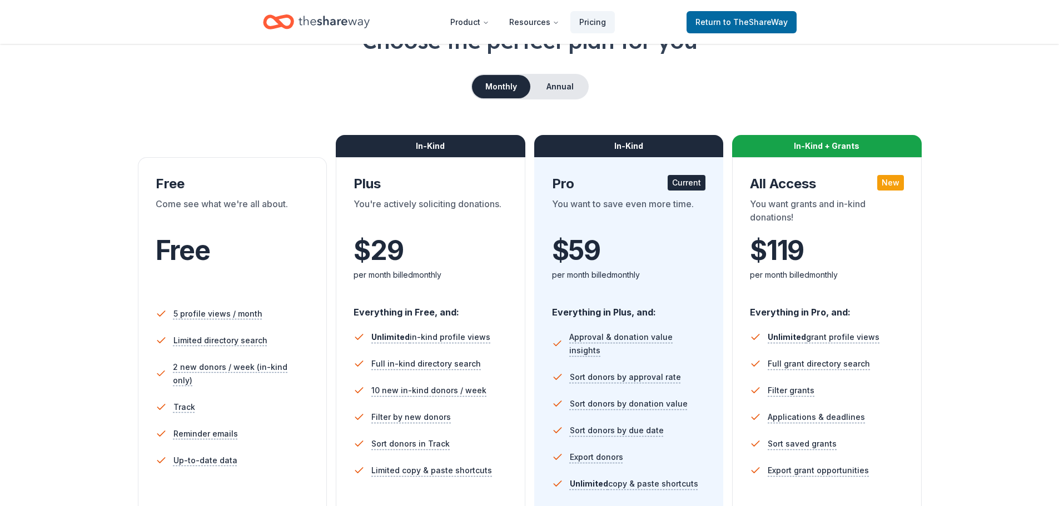
scroll to position [222, 0]
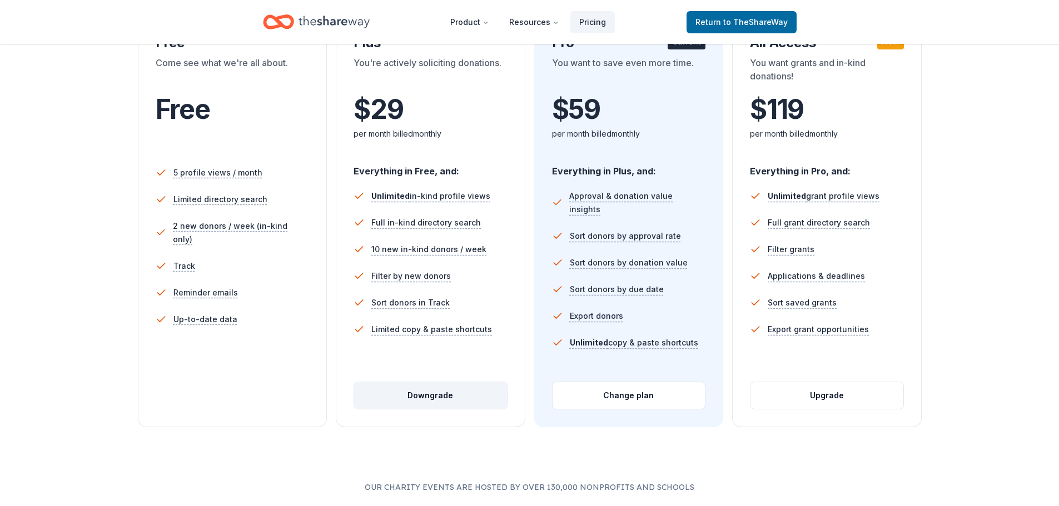
click at [448, 391] on button "Downgrade" at bounding box center [430, 395] width 153 height 27
